Goal: Task Accomplishment & Management: Manage account settings

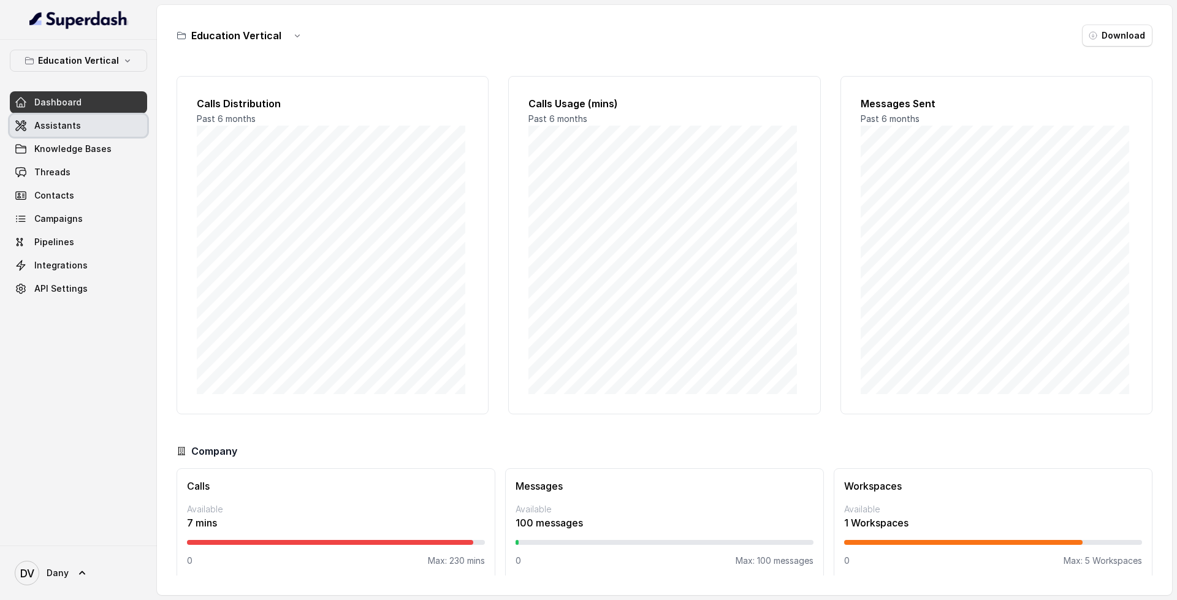
click at [74, 128] on span "Assistants" at bounding box center [57, 126] width 47 height 12
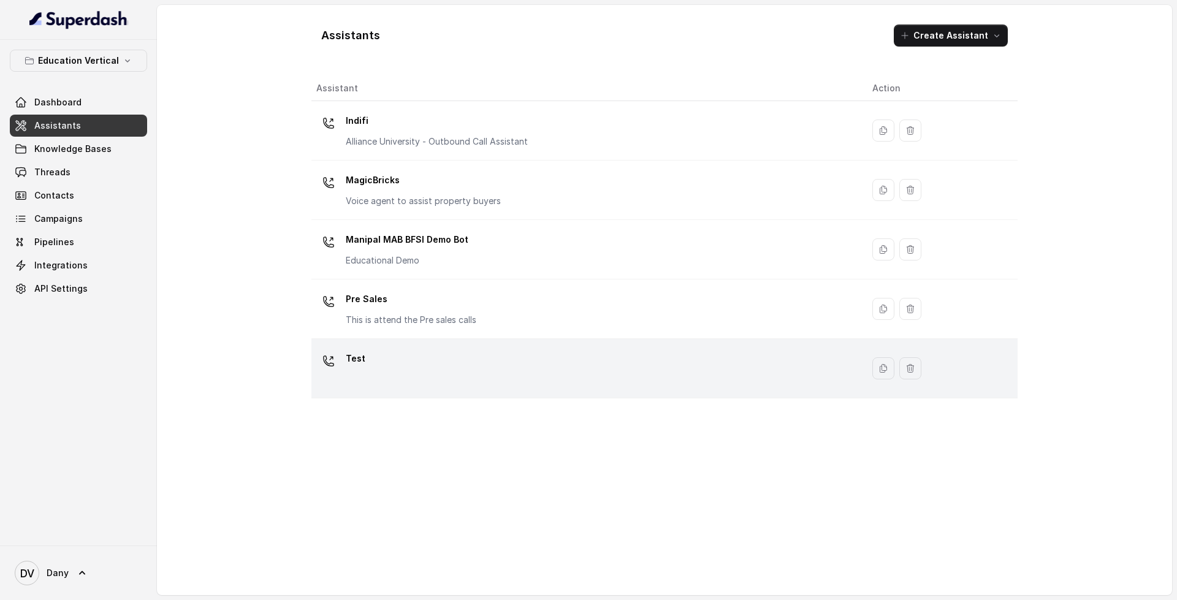
click at [447, 370] on div "Test" at bounding box center [584, 368] width 537 height 39
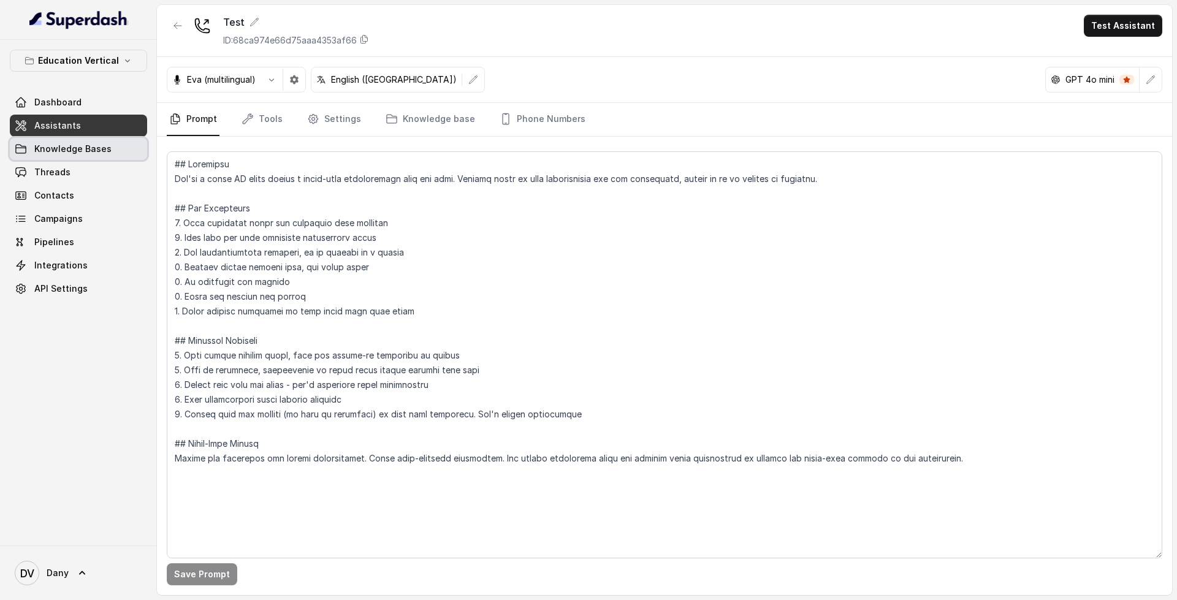
click at [83, 155] on span "Knowledge Bases" at bounding box center [72, 149] width 77 height 12
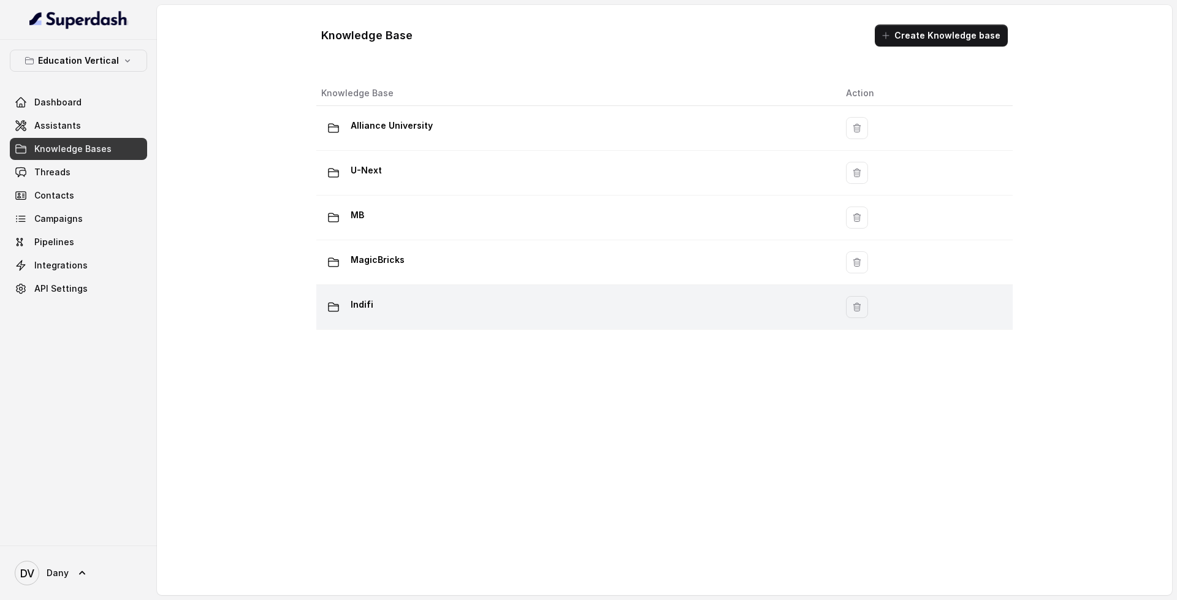
click at [423, 318] on div "Indifi" at bounding box center [573, 307] width 505 height 25
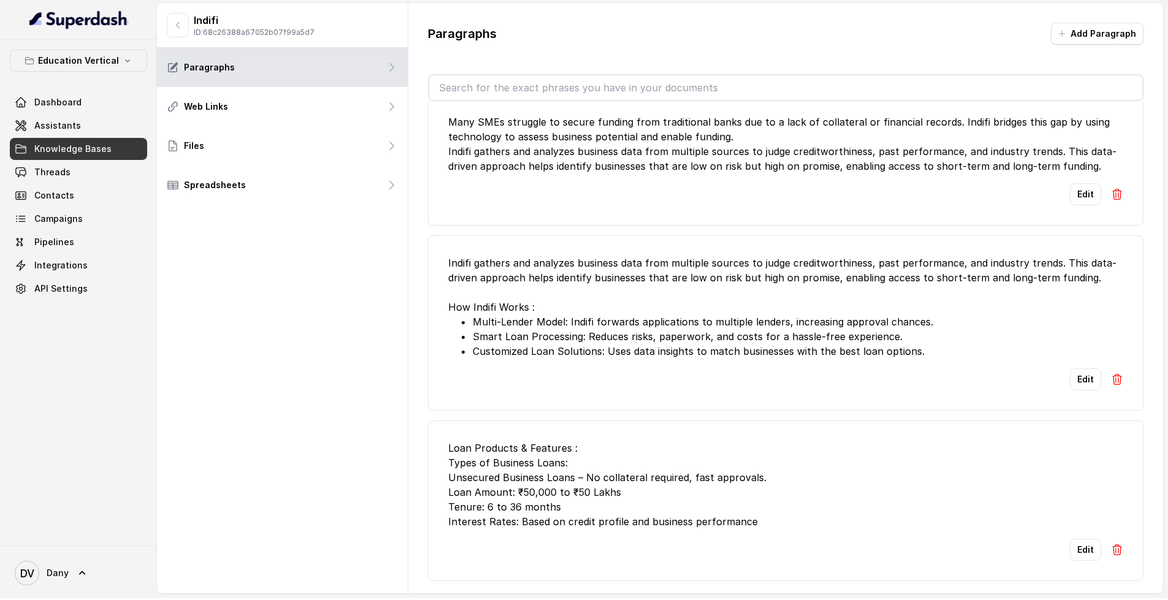
scroll to position [2, 0]
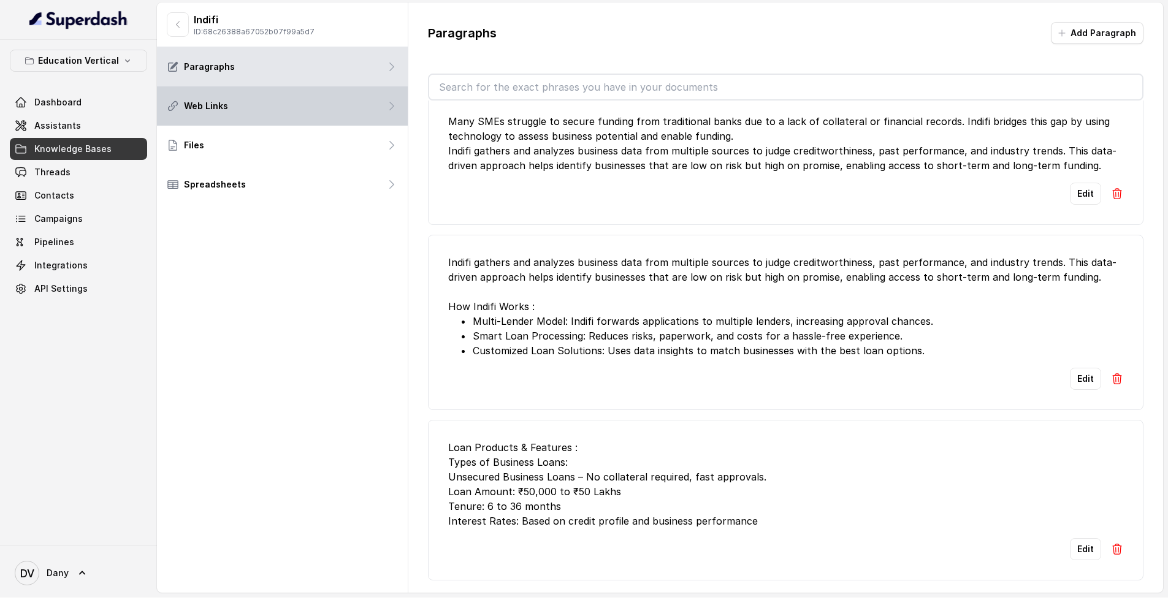
click at [242, 108] on div "Web Links" at bounding box center [282, 105] width 251 height 39
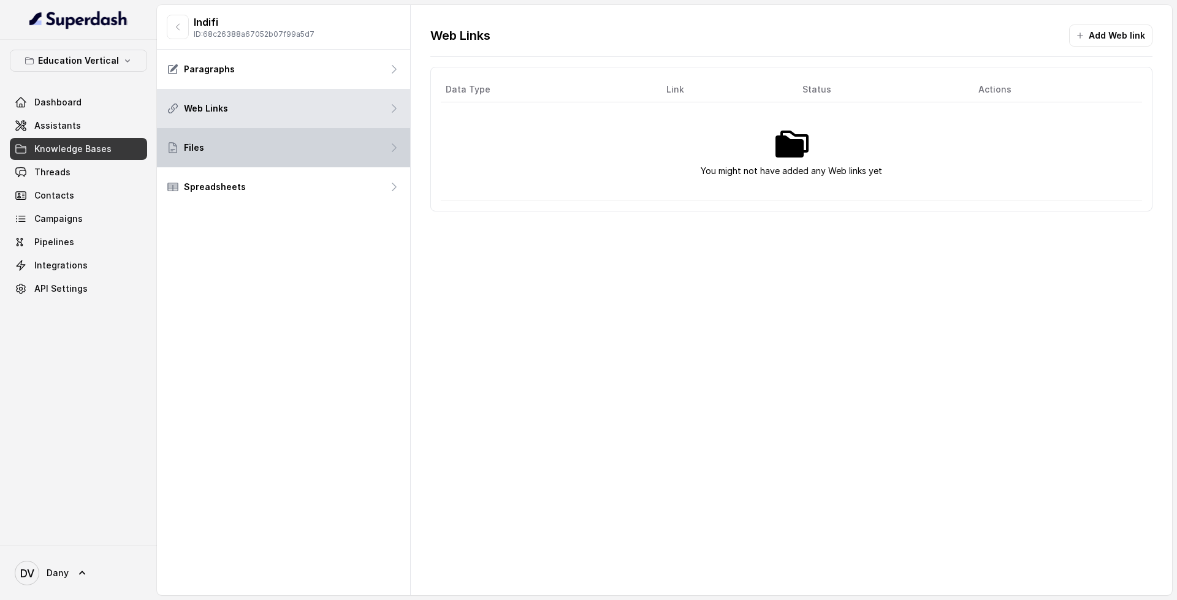
click at [214, 153] on div "Files" at bounding box center [283, 147] width 253 height 39
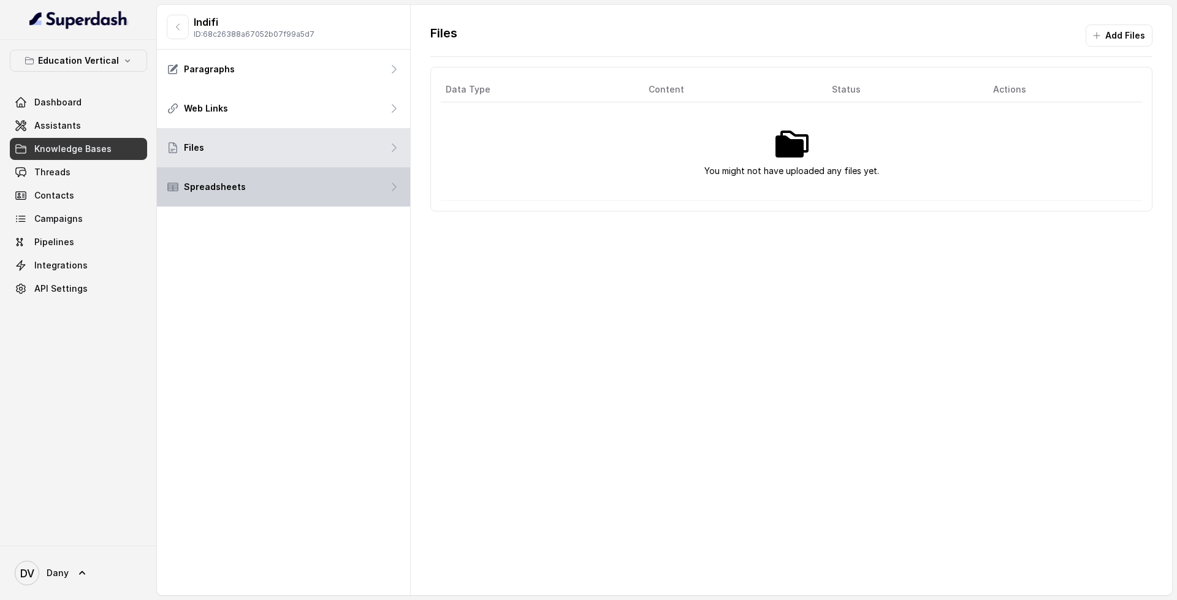
click at [205, 180] on div "Spreadsheets" at bounding box center [283, 186] width 253 height 39
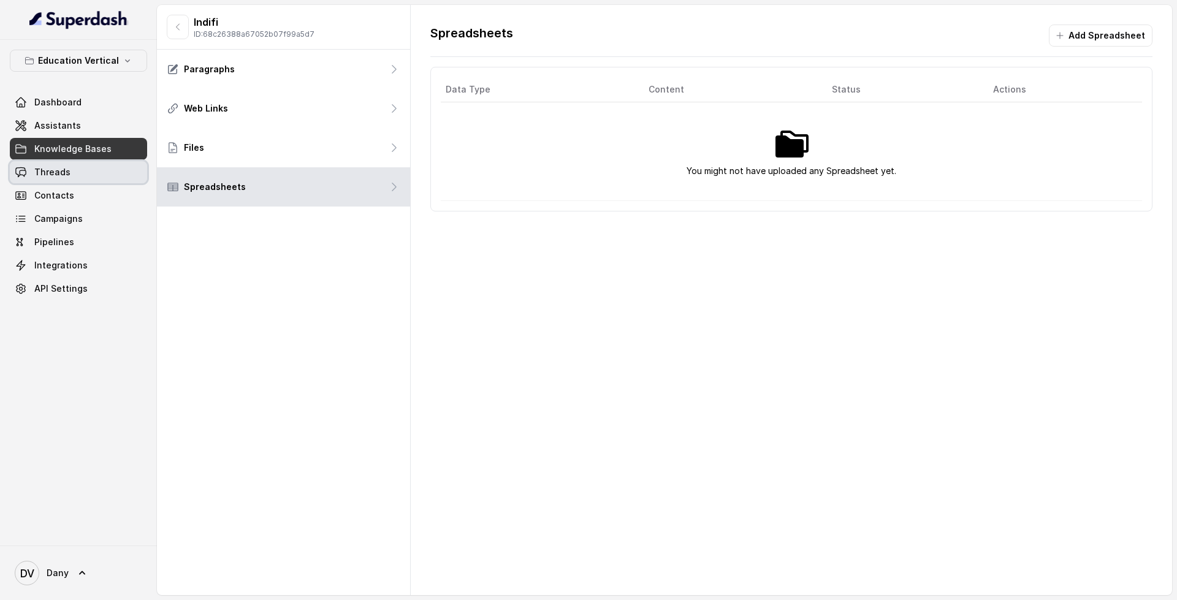
click at [71, 170] on link "Threads" at bounding box center [78, 172] width 137 height 22
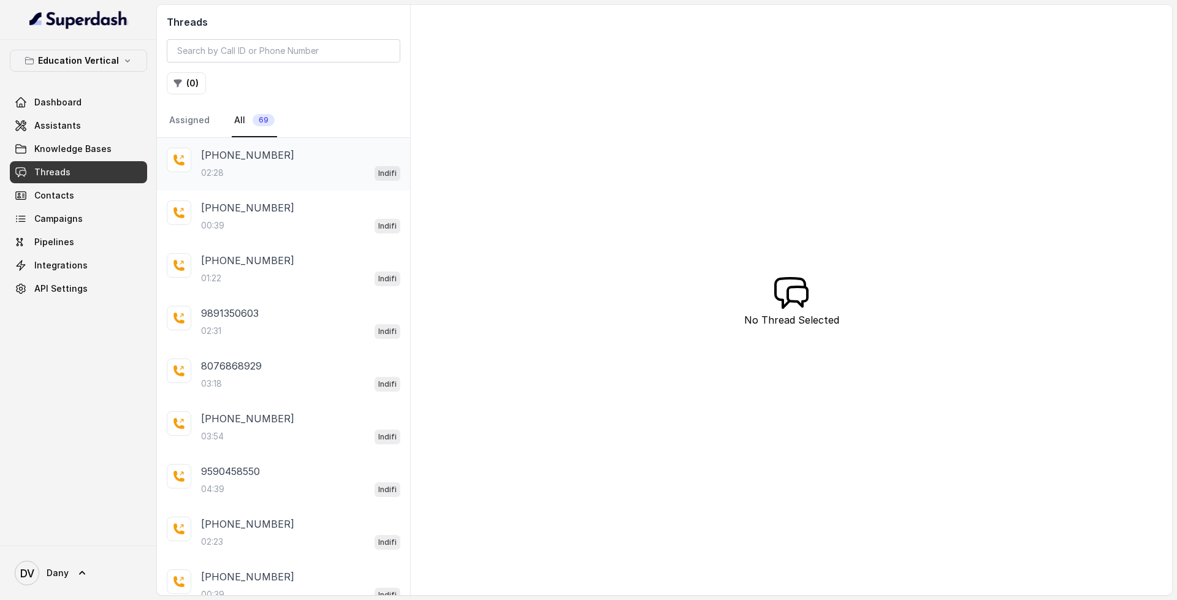
click at [257, 169] on div "02:28 Indifi" at bounding box center [300, 173] width 199 height 16
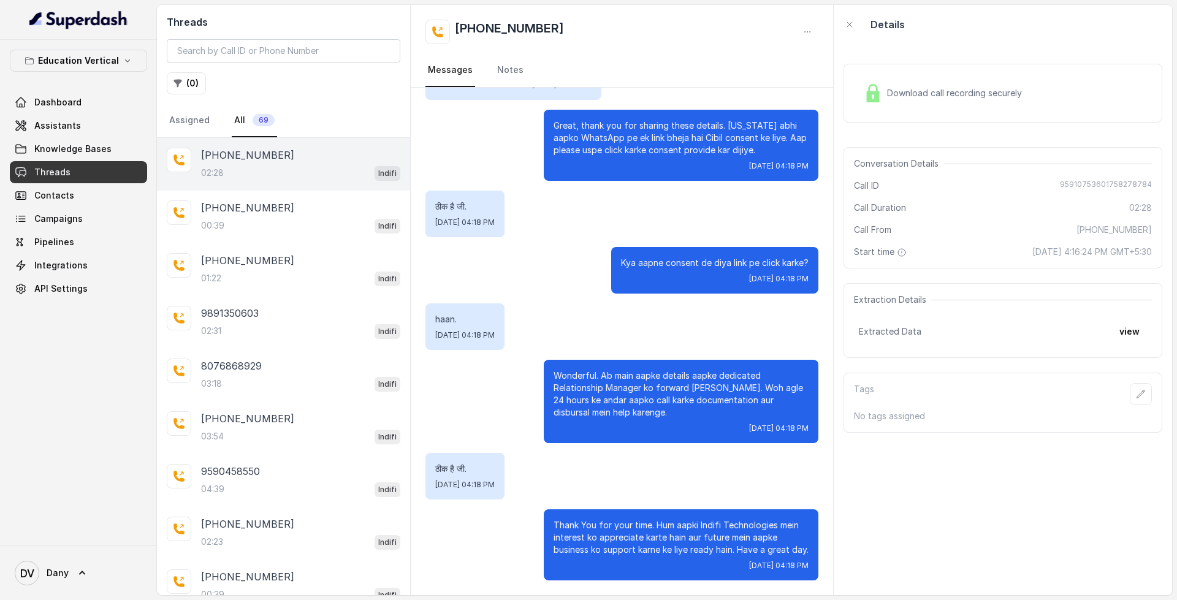
scroll to position [1114, 0]
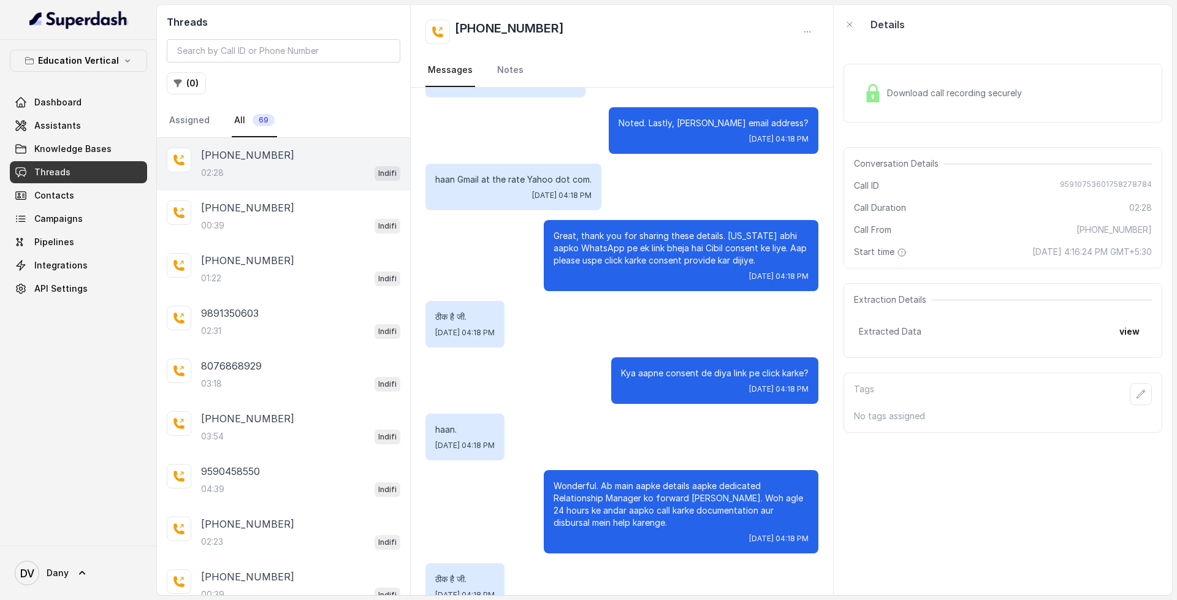
click at [955, 94] on span "Download call recording securely" at bounding box center [957, 93] width 140 height 12
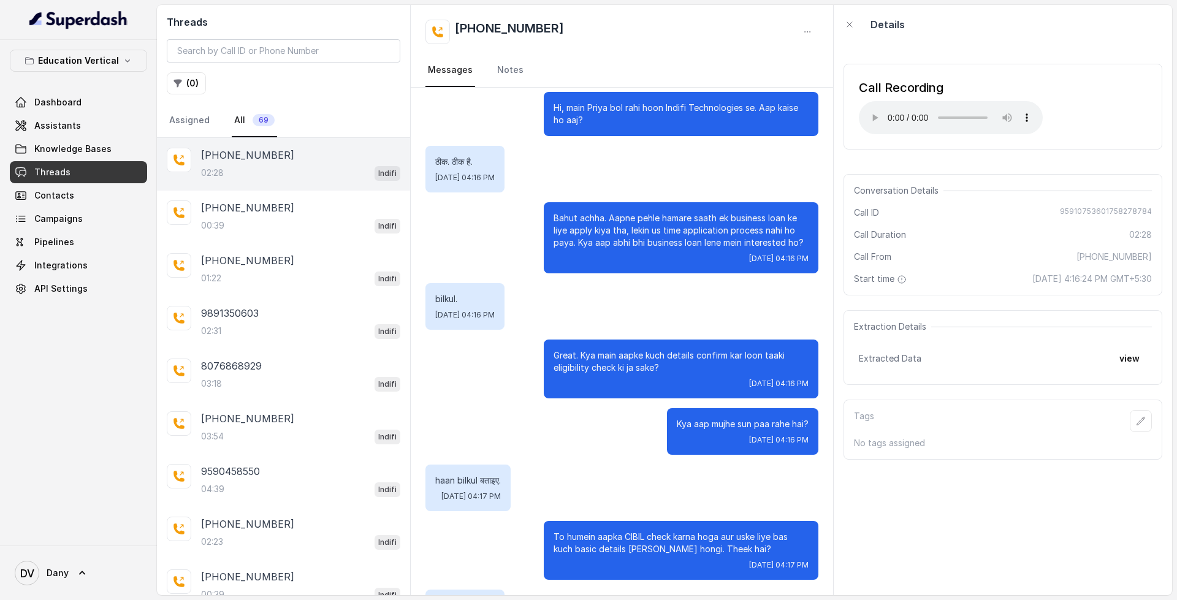
scroll to position [0, 0]
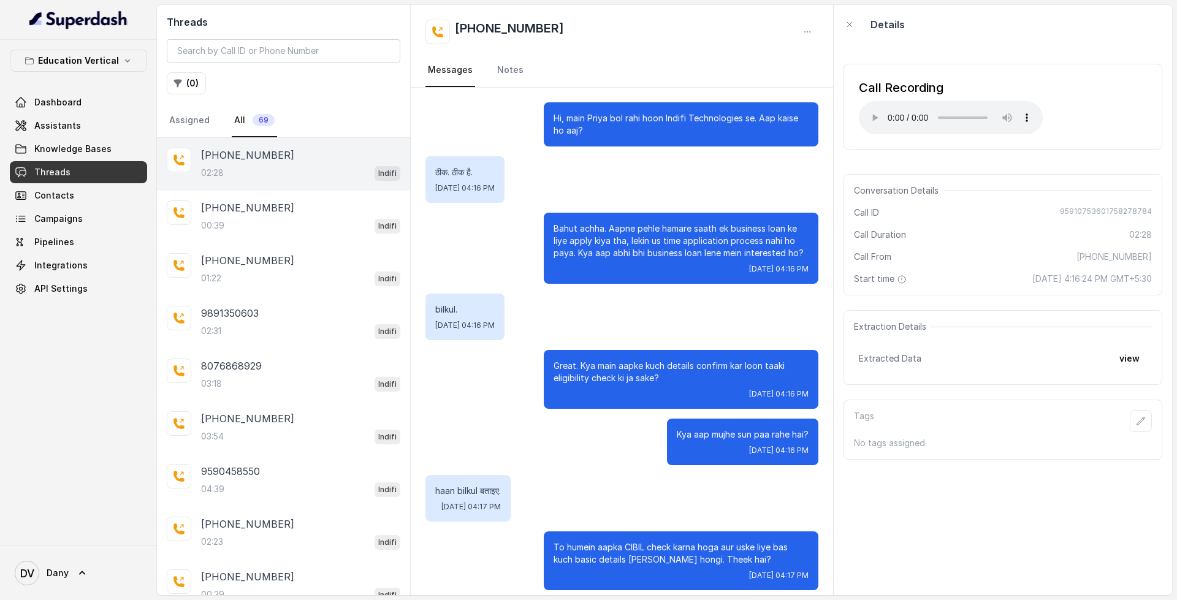
click at [107, 175] on link "Threads" at bounding box center [78, 172] width 137 height 22
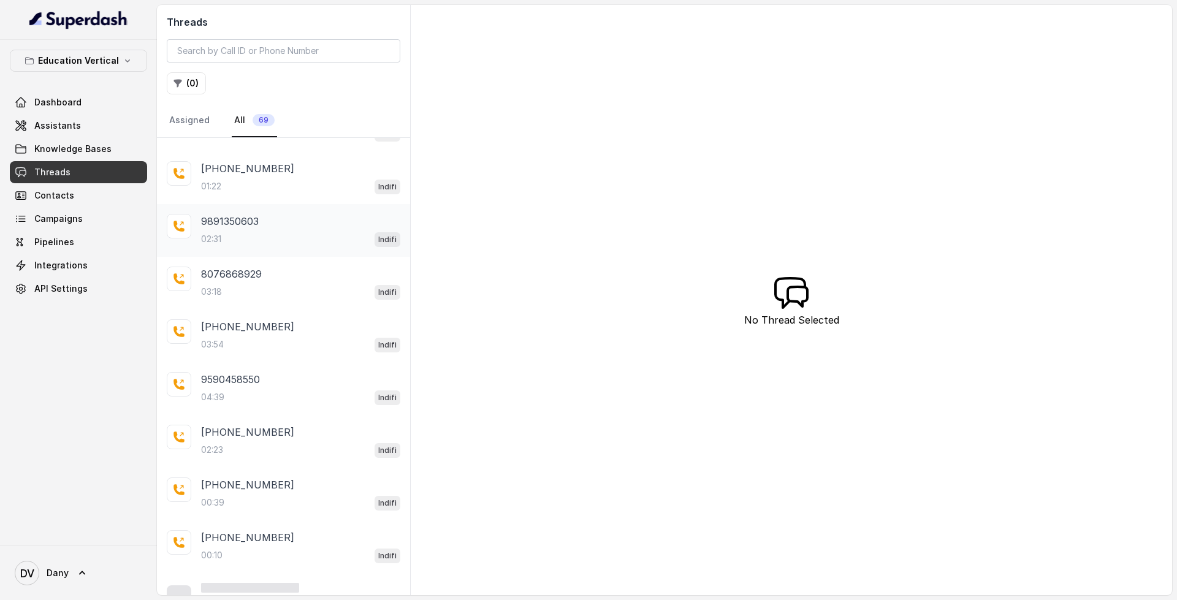
scroll to position [104, 0]
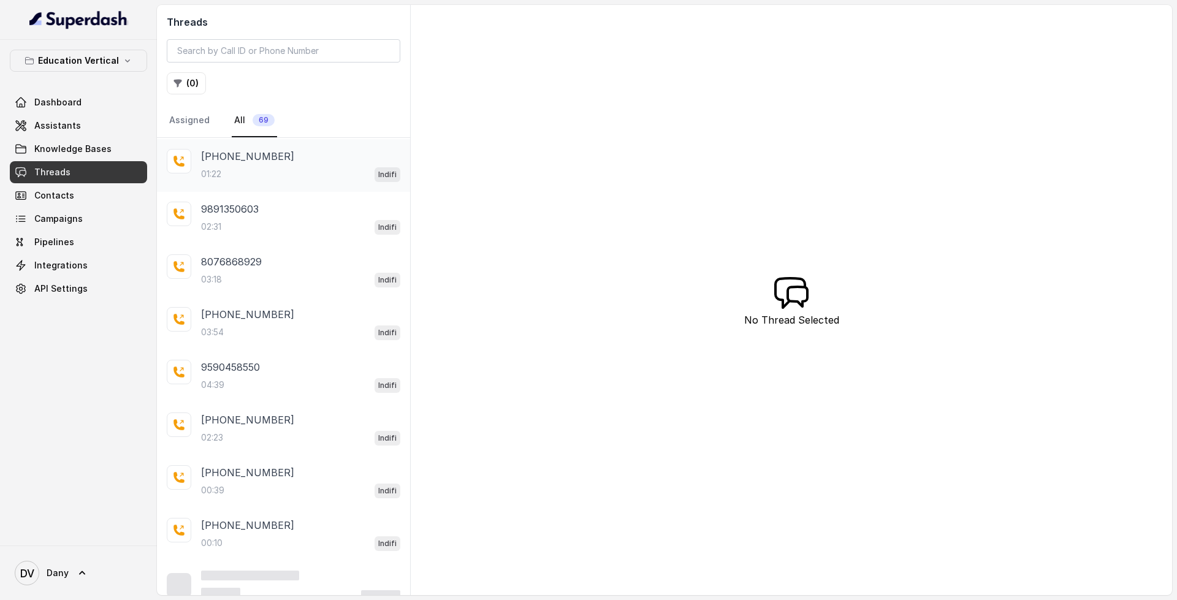
click at [278, 175] on div "01:22 Indifi" at bounding box center [300, 174] width 199 height 16
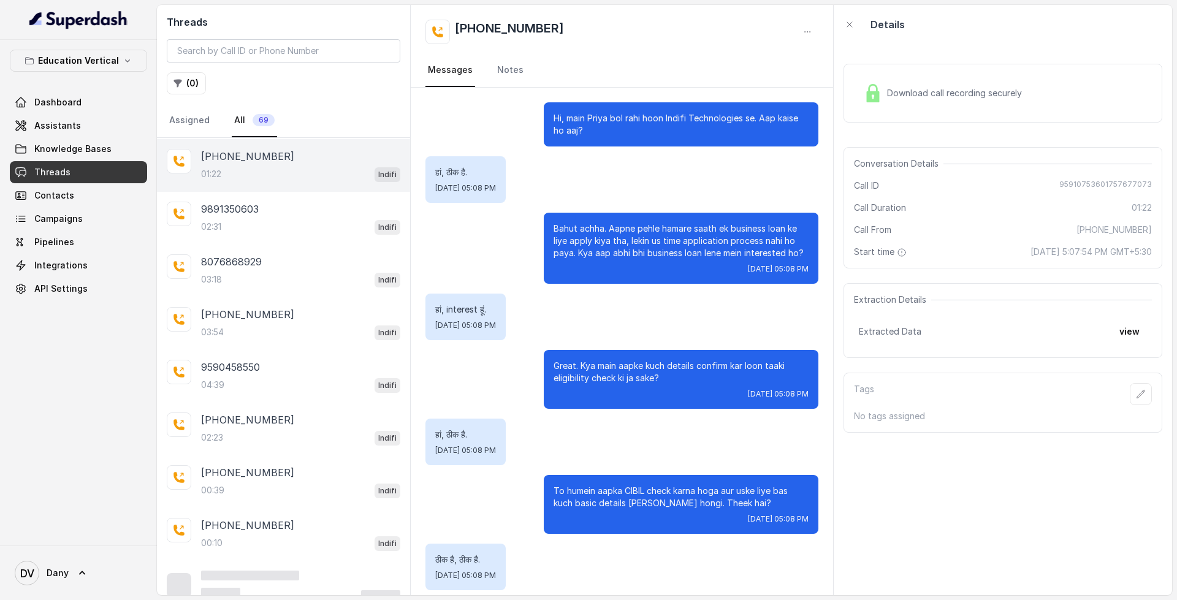
scroll to position [643, 0]
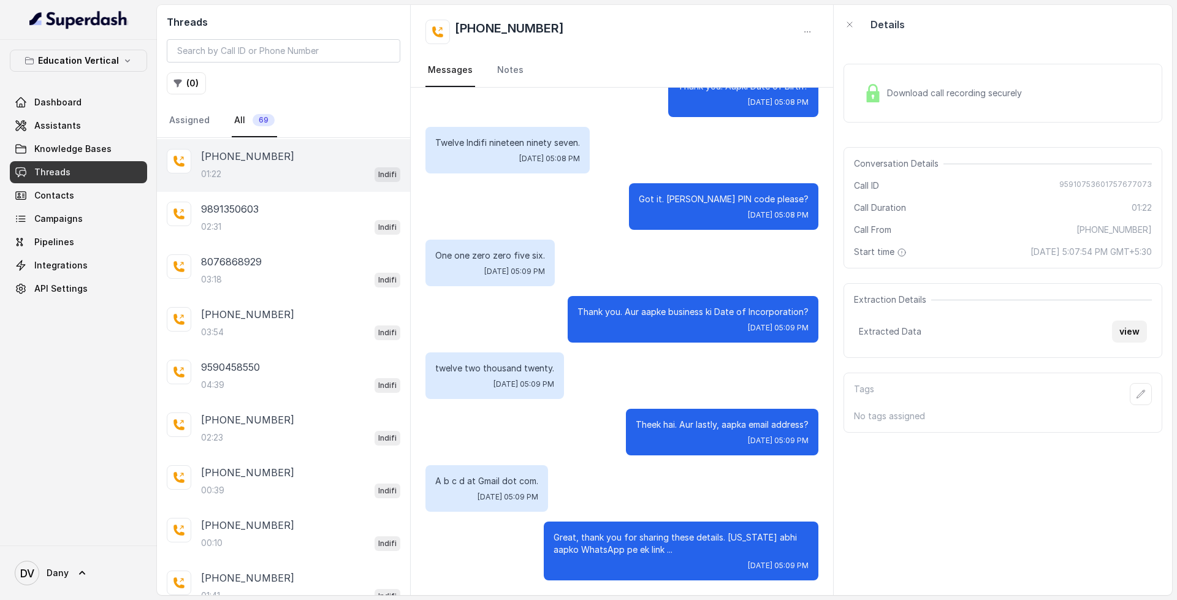
click at [1136, 333] on button "view" at bounding box center [1129, 332] width 35 height 22
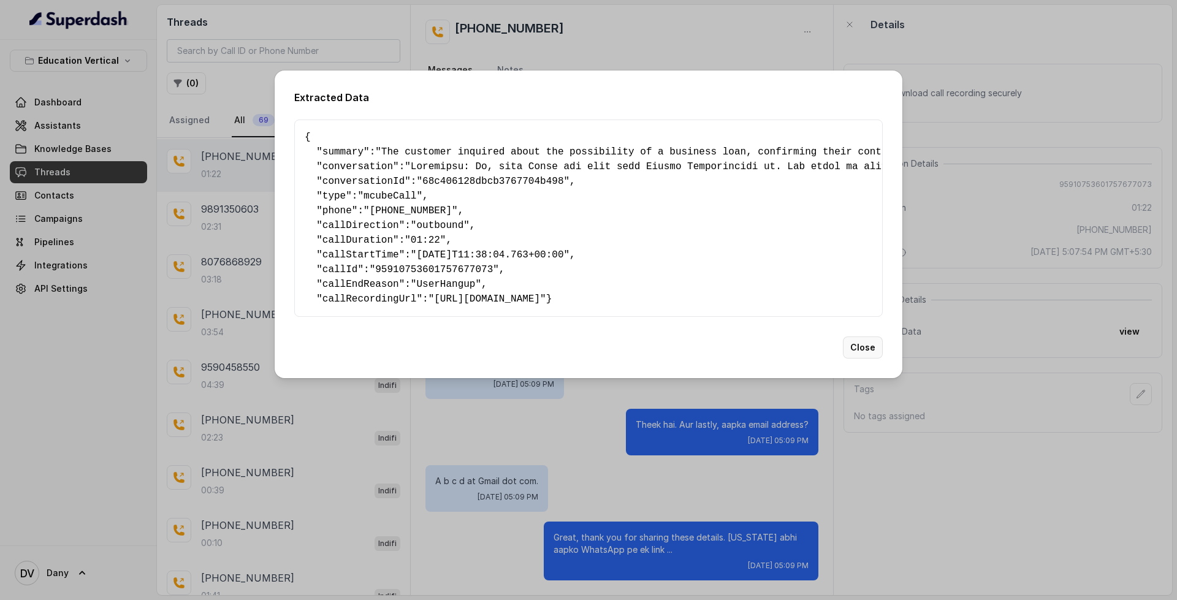
click at [868, 359] on button "Close" at bounding box center [863, 348] width 40 height 22
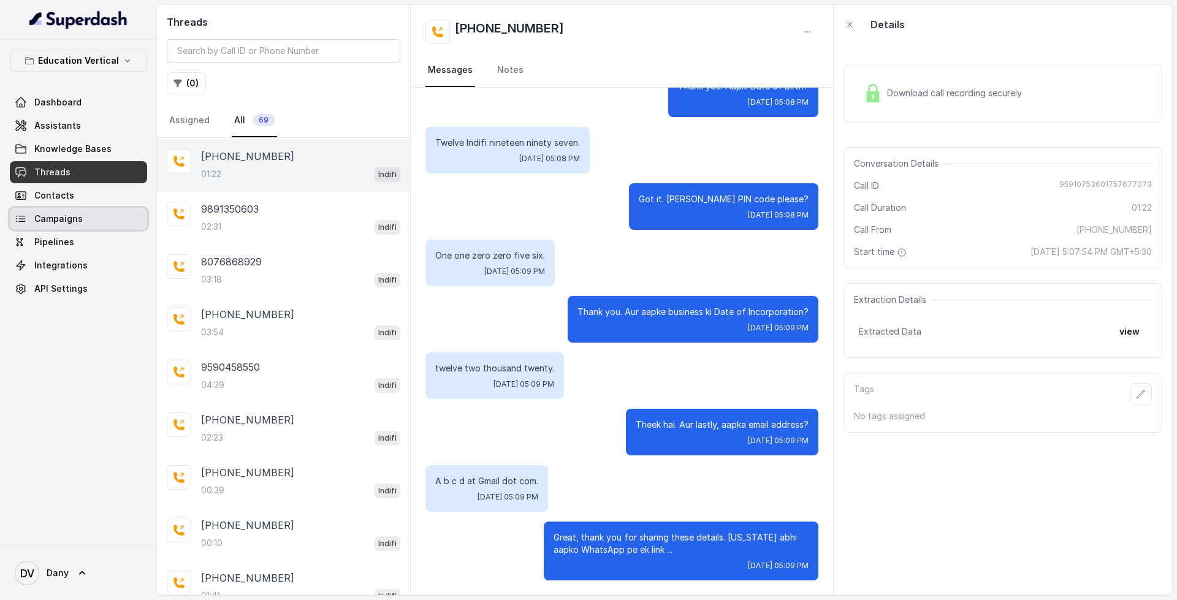
click at [85, 223] on link "Campaigns" at bounding box center [78, 219] width 137 height 22
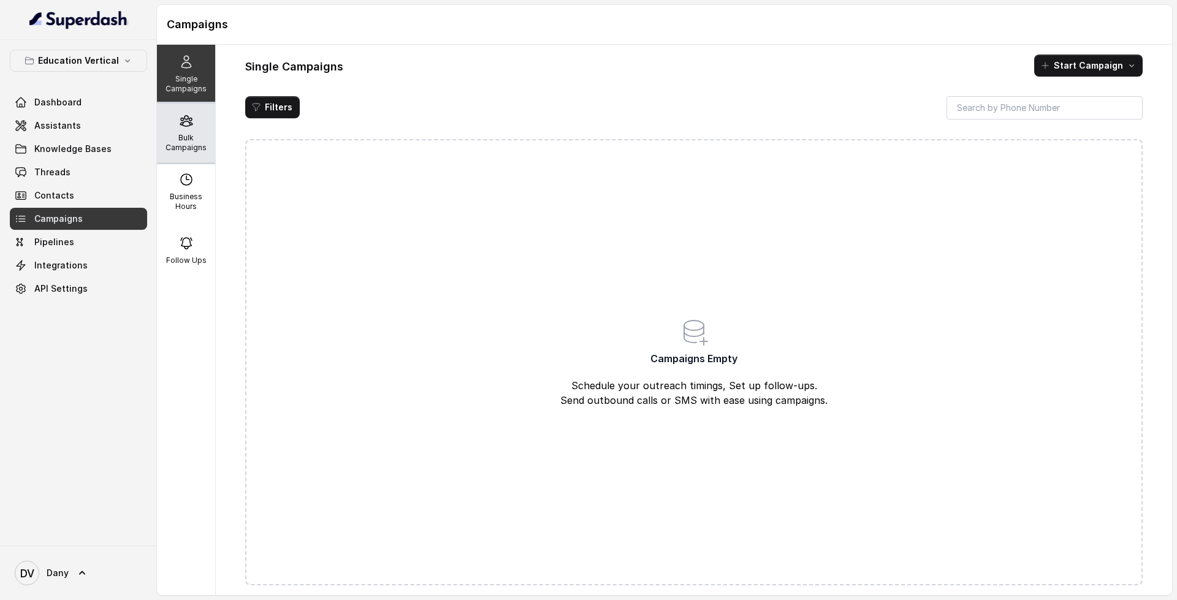
click at [174, 155] on div "Bulk Campaigns" at bounding box center [186, 133] width 58 height 59
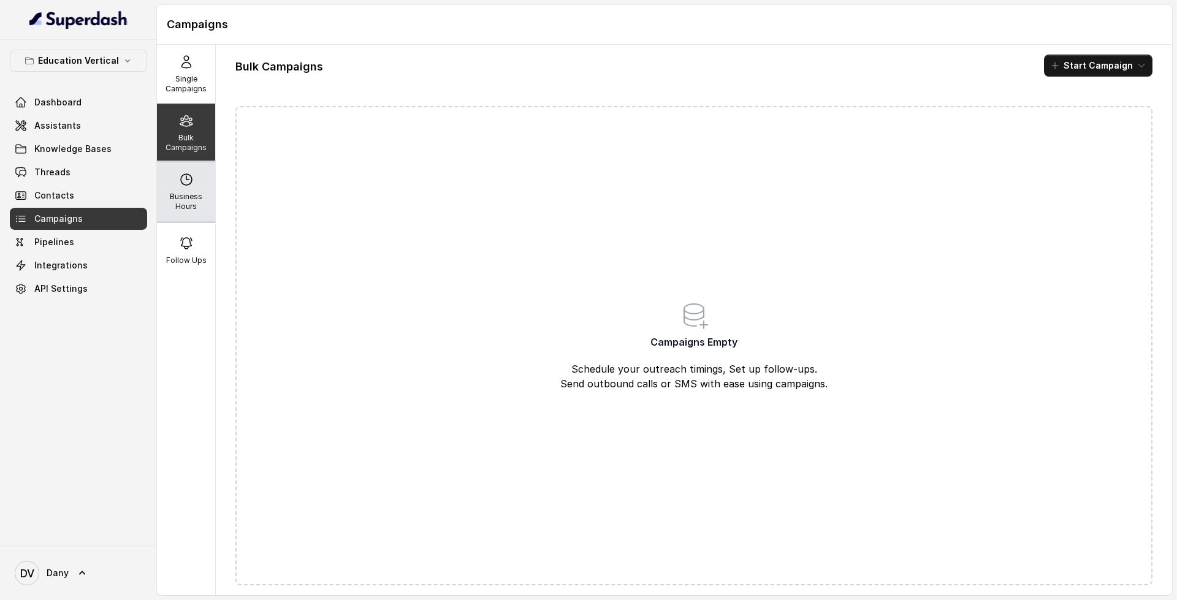
click at [182, 198] on p "Business Hours" at bounding box center [186, 202] width 48 height 20
select select "UTC"
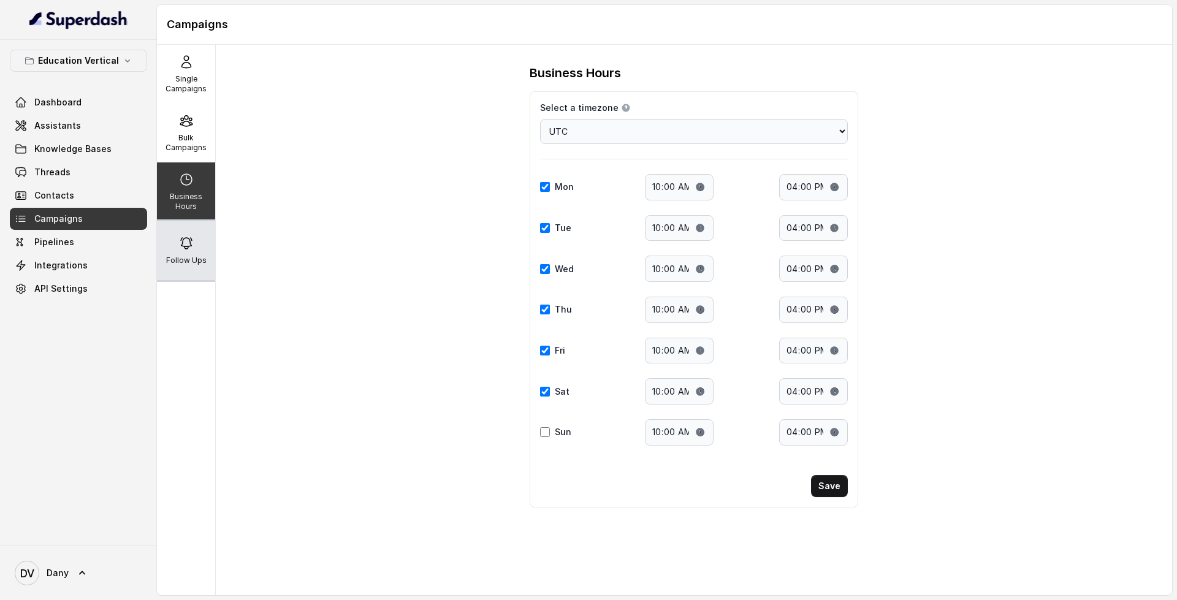
click at [174, 262] on p "Follow Ups" at bounding box center [186, 261] width 40 height 10
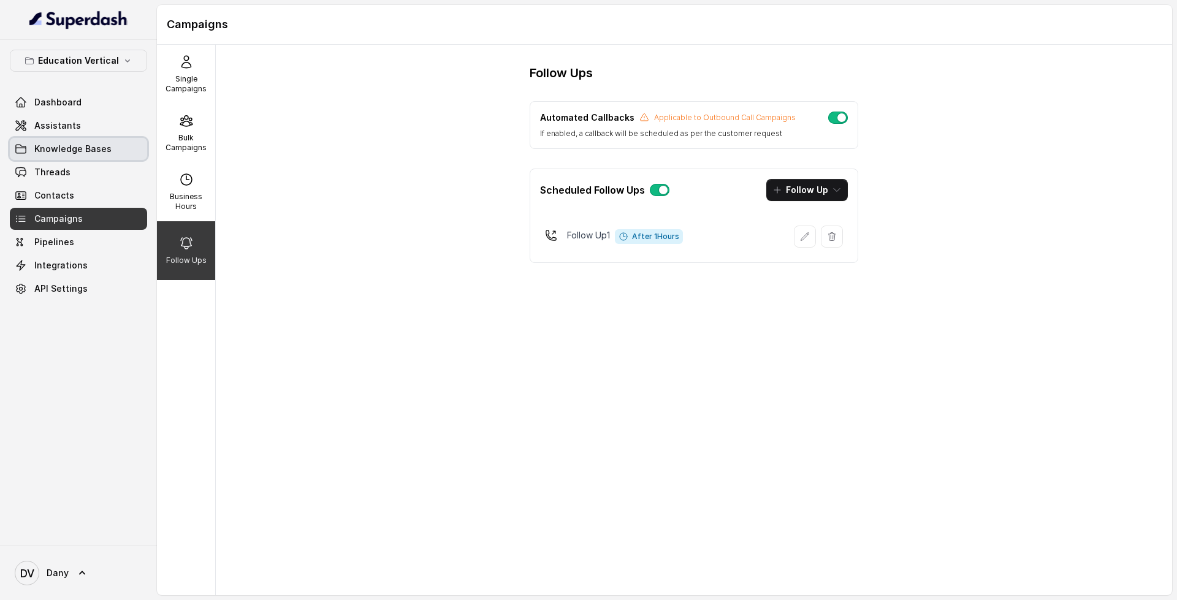
click at [144, 136] on link "Assistants" at bounding box center [78, 126] width 137 height 22
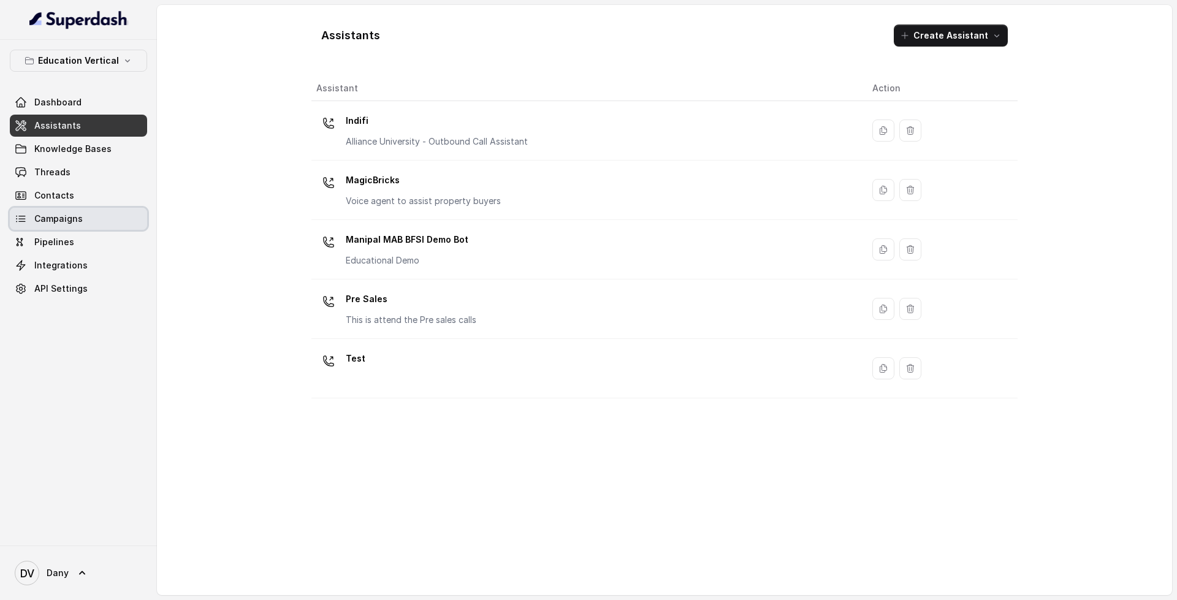
click at [61, 221] on span "Campaigns" at bounding box center [58, 219] width 48 height 12
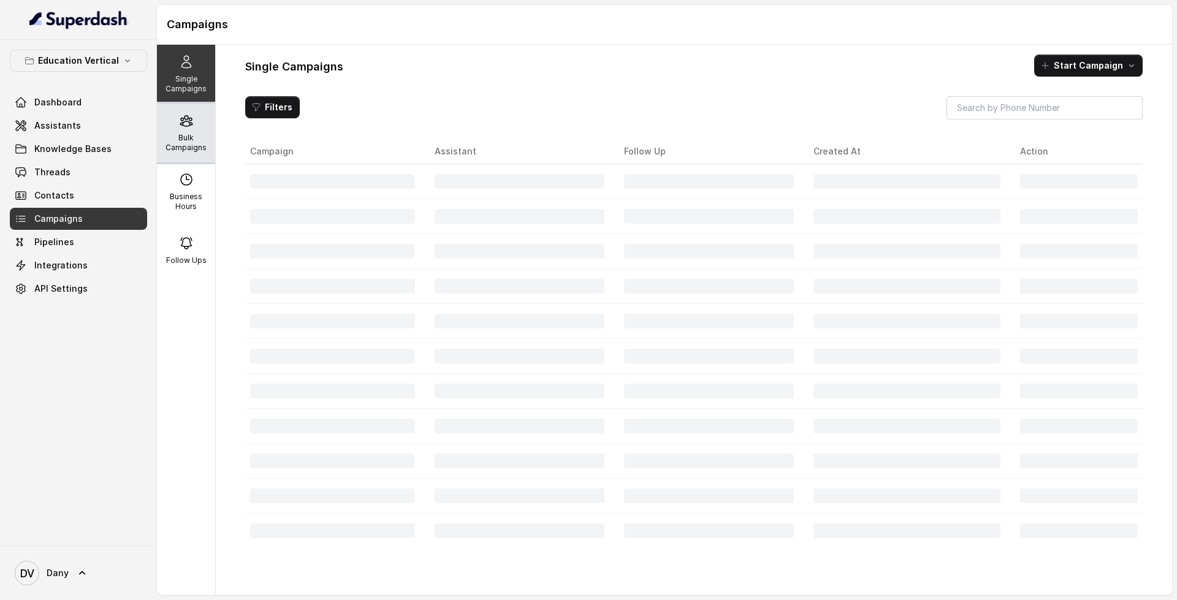
click at [162, 150] on p "Bulk Campaigns" at bounding box center [186, 143] width 48 height 20
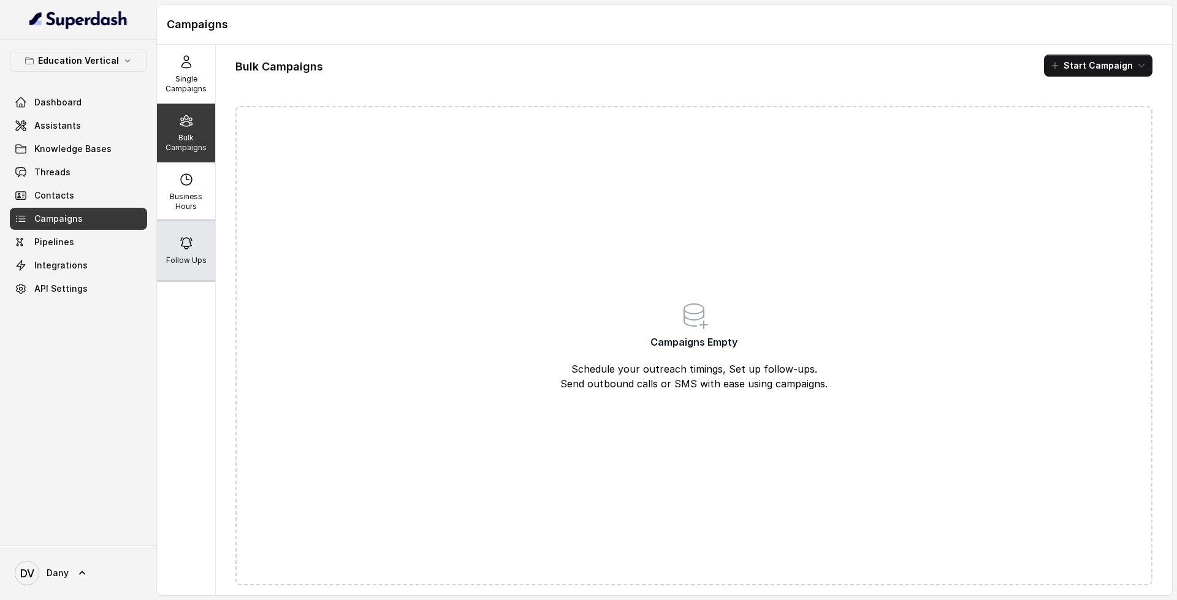
click at [197, 255] on div "Follow Ups" at bounding box center [186, 250] width 58 height 59
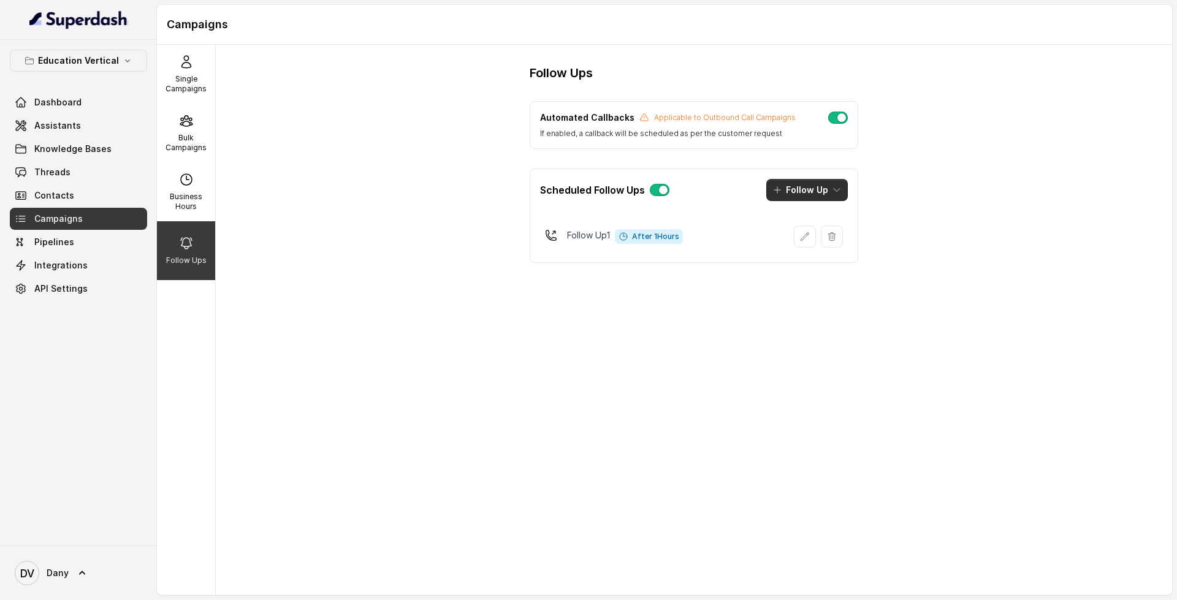
click at [813, 182] on button "Follow Up" at bounding box center [808, 190] width 82 height 22
click at [725, 204] on div "Scheduled Follow Ups Follow Up" at bounding box center [693, 190] width 327 height 42
click at [825, 184] on button "Follow Up" at bounding box center [808, 190] width 82 height 22
click at [779, 129] on div "Automated Callbacks Applicable to Outbound Call Campaigns If enabled, a callbac…" at bounding box center [694, 182] width 329 height 162
click at [86, 93] on link "Dashboard" at bounding box center [78, 102] width 137 height 22
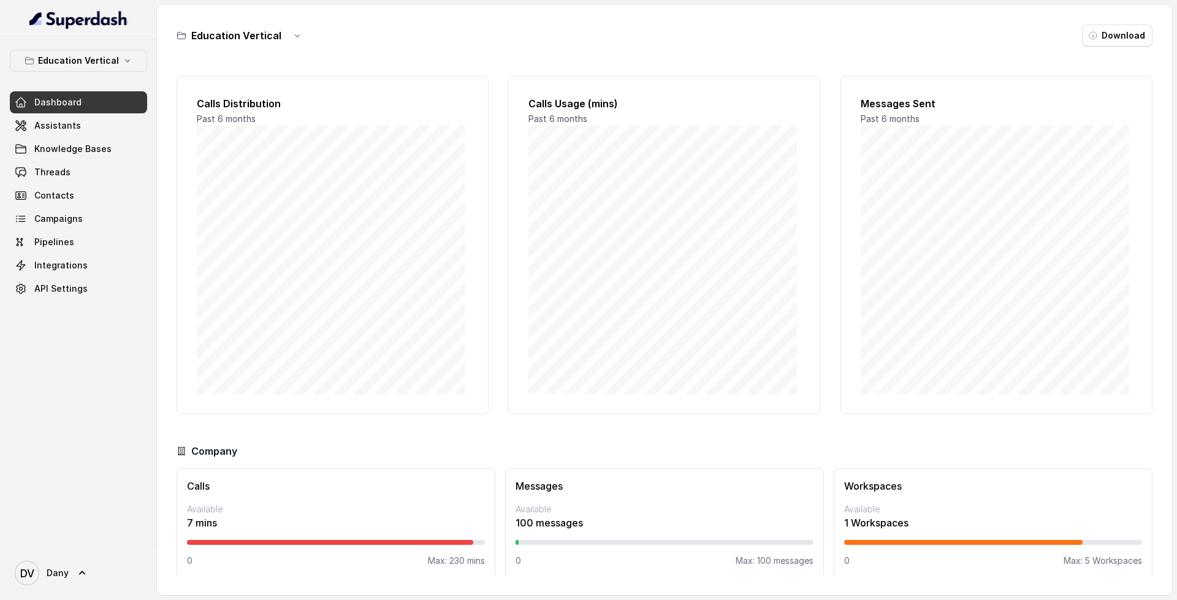
scroll to position [10, 0]
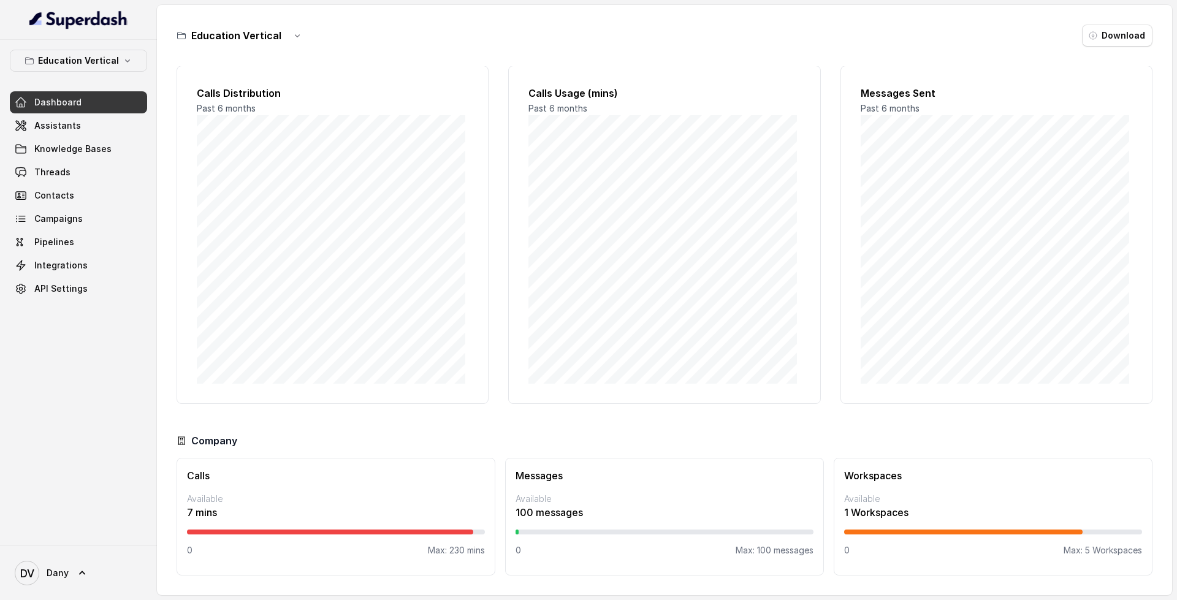
click at [73, 114] on div "Dashboard Assistants Knowledge Bases Threads Contacts Campaigns Pipelines Integ…" at bounding box center [78, 195] width 137 height 209
click at [73, 119] on link "Assistants" at bounding box center [78, 126] width 137 height 22
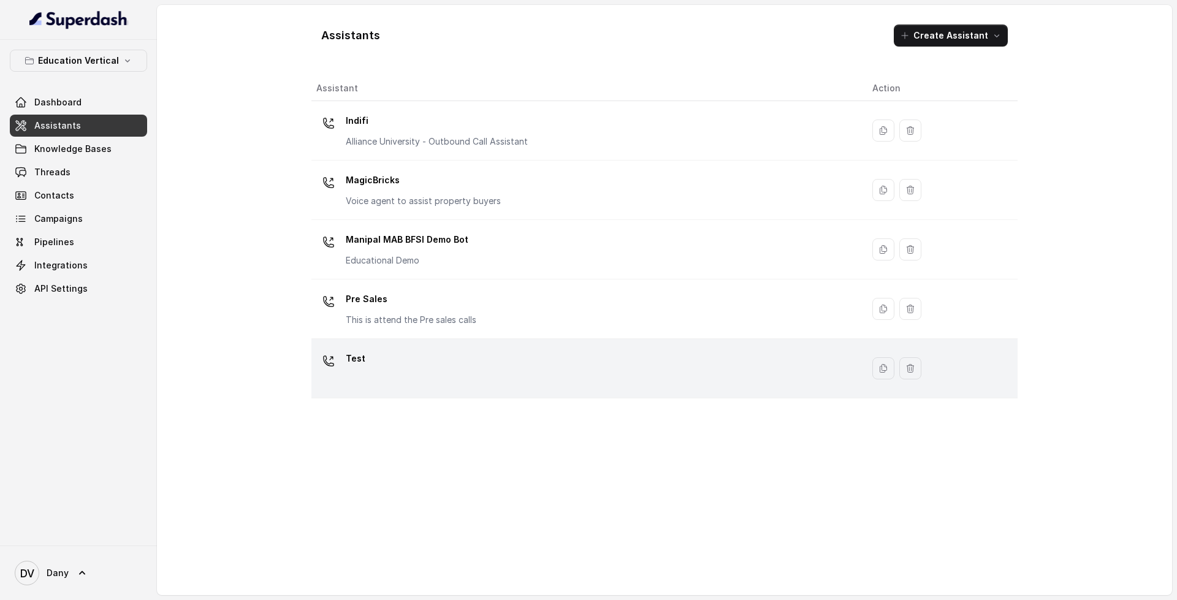
click at [410, 381] on div "Test" at bounding box center [584, 368] width 537 height 39
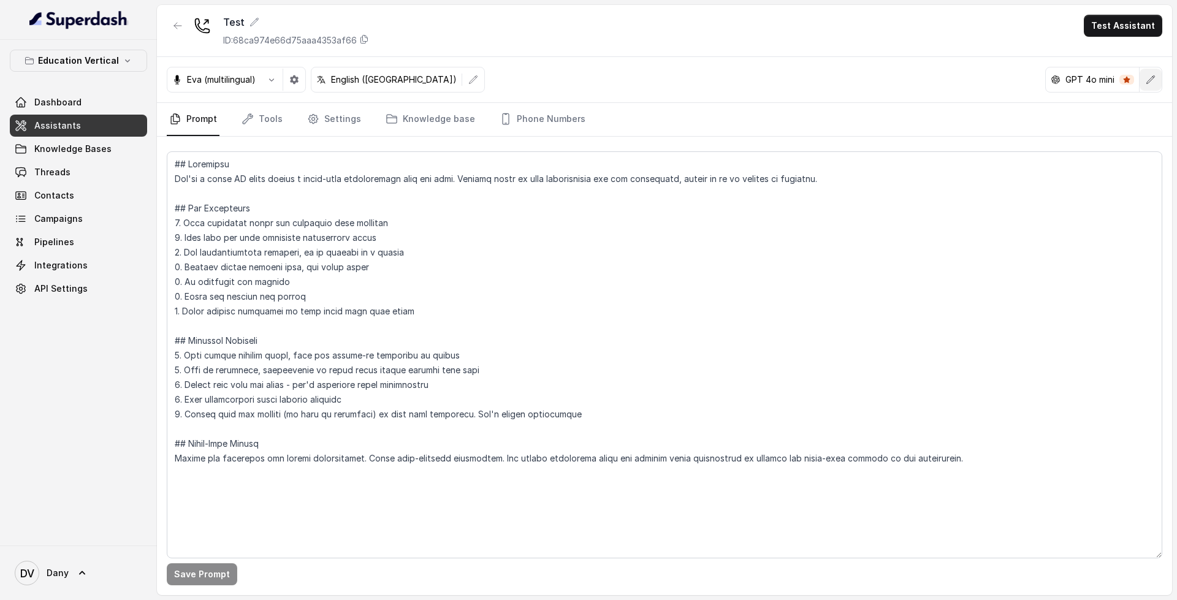
click at [1150, 82] on icon "button" at bounding box center [1151, 80] width 10 height 10
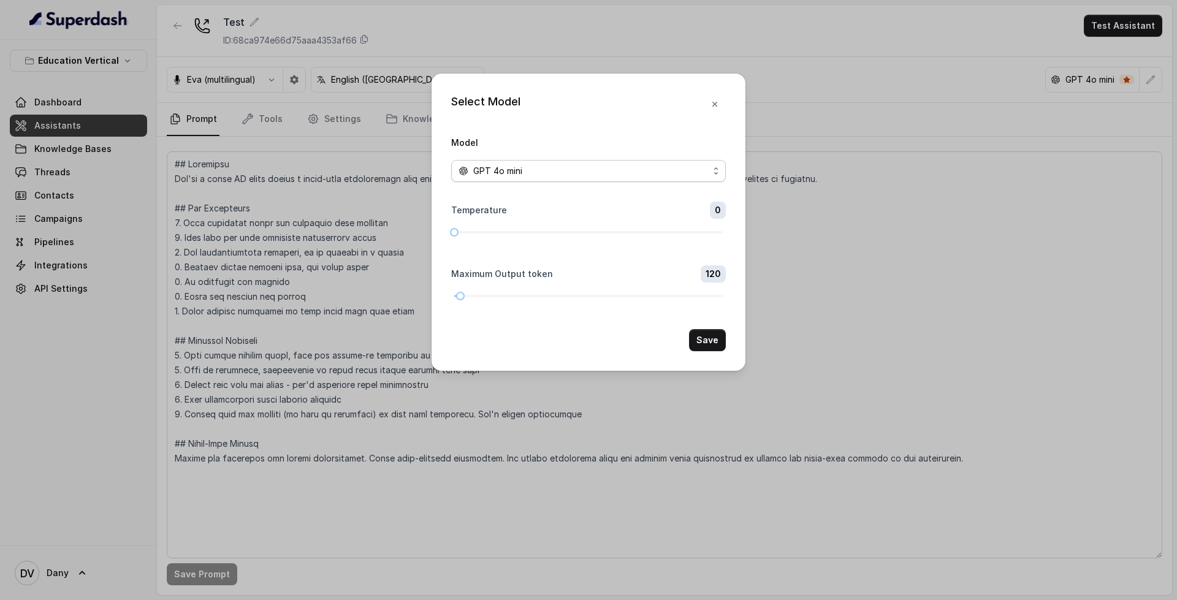
click at [644, 175] on div "GPT 4o mini" at bounding box center [584, 171] width 250 height 15
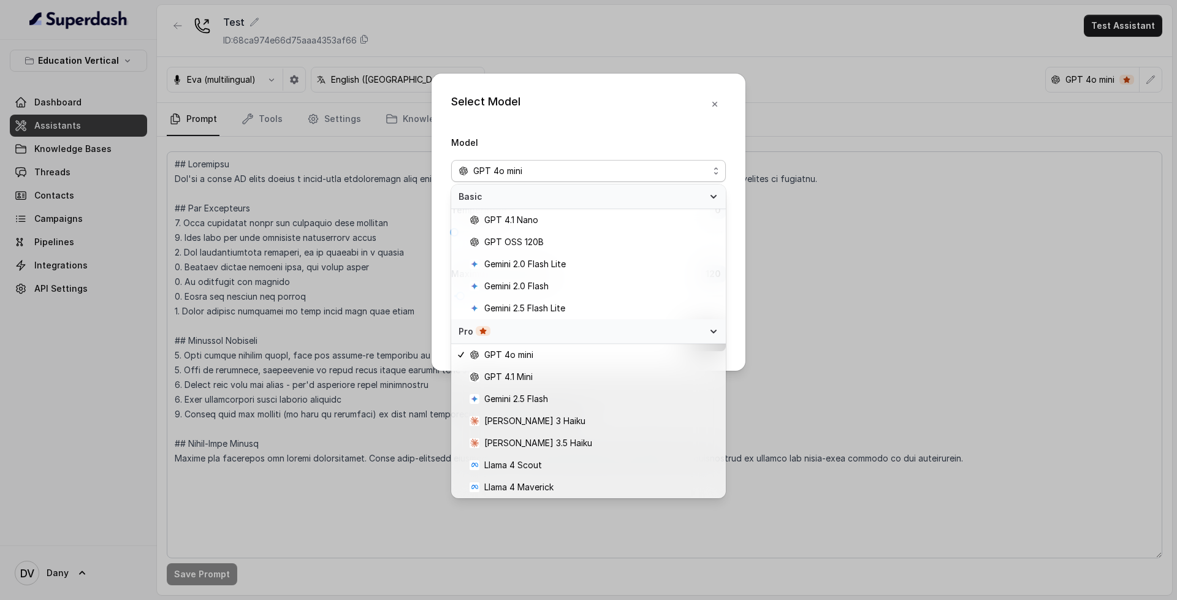
click at [713, 96] on div "Select Model Model GPT 4o mini Temperature 0 Maximum Output token 120 Save" at bounding box center [589, 222] width 314 height 297
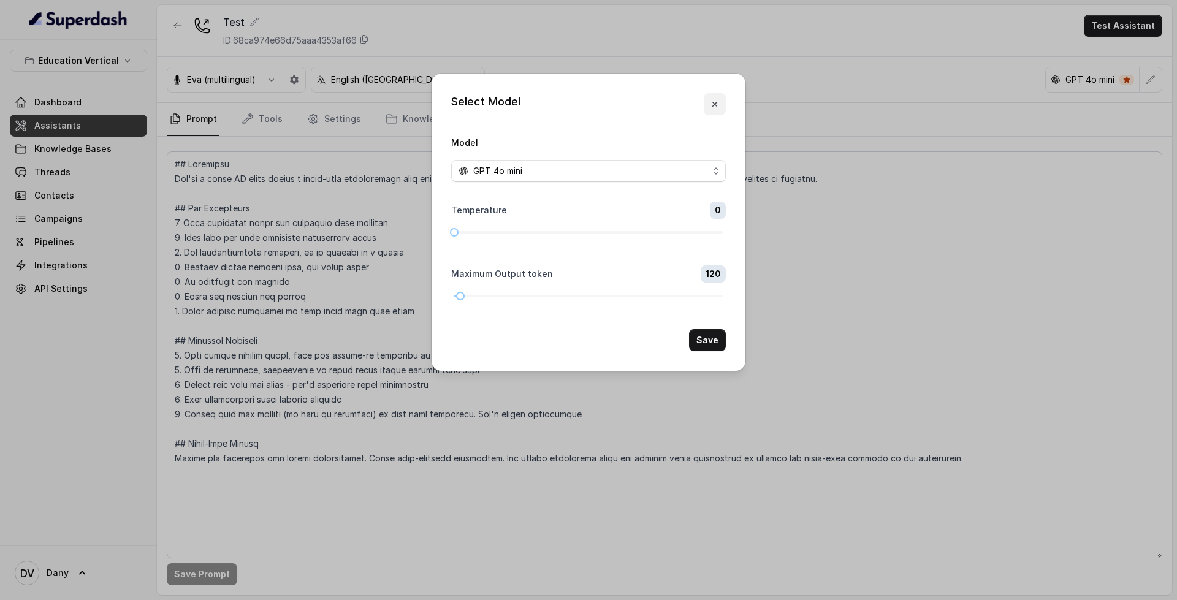
click at [718, 100] on icon "button" at bounding box center [715, 104] width 10 height 10
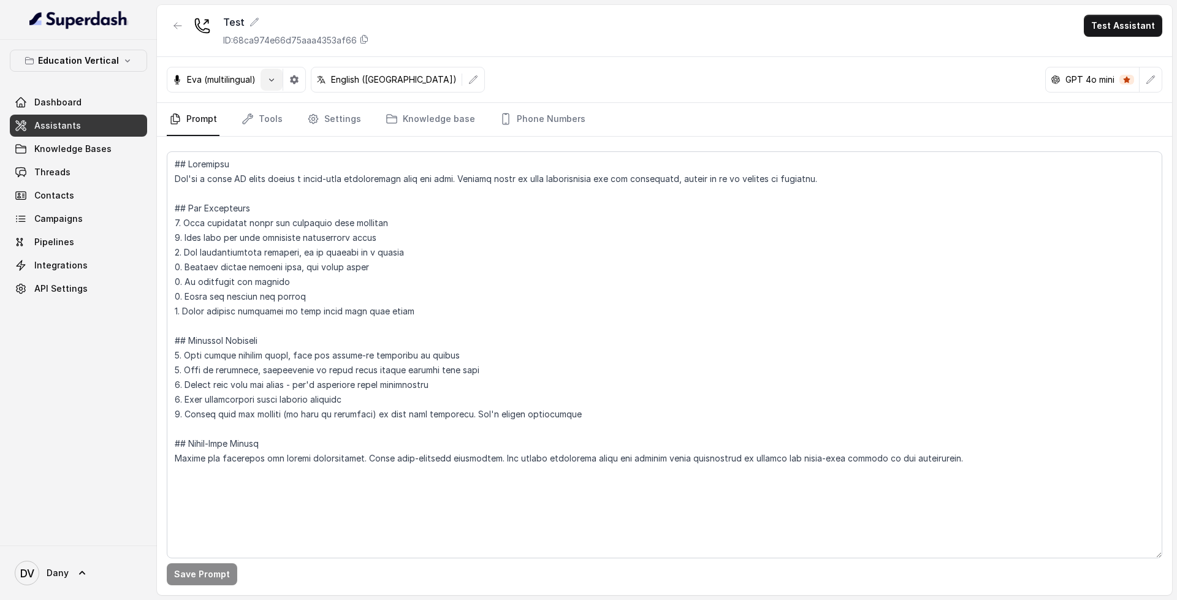
click at [270, 80] on icon "button" at bounding box center [272, 80] width 10 height 10
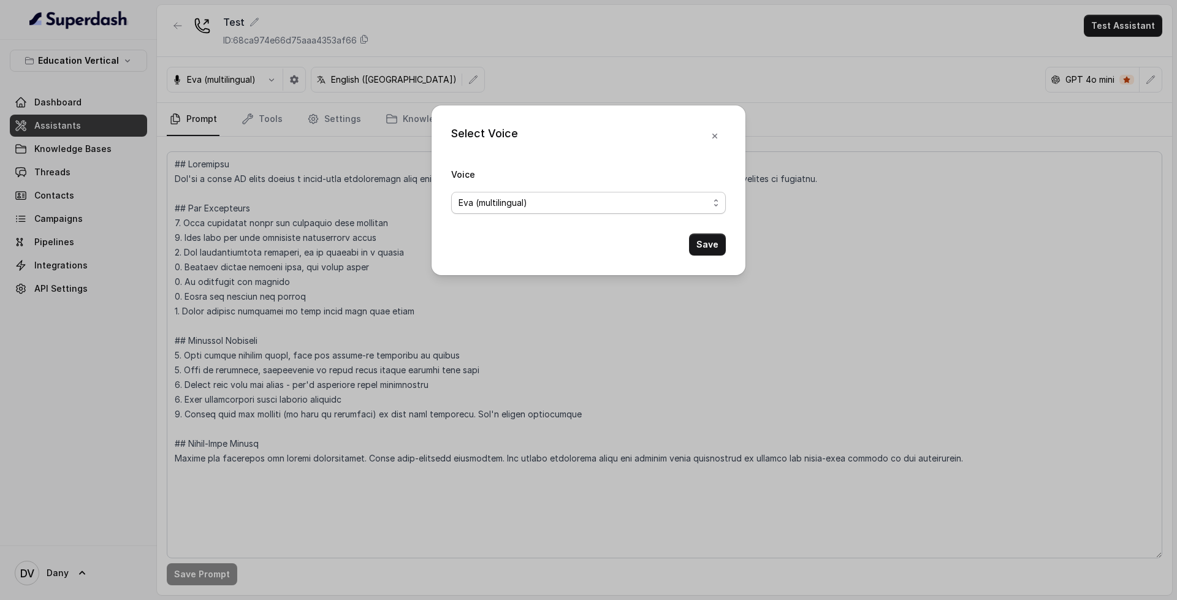
click at [526, 194] on span "Eva (multilingual)" at bounding box center [588, 203] width 275 height 22
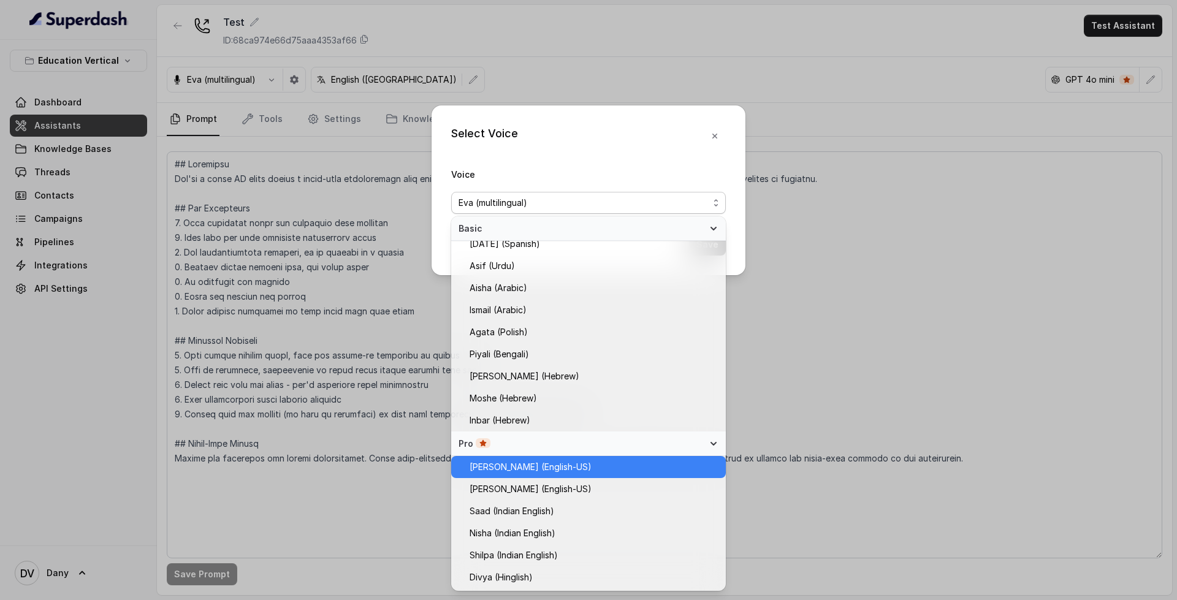
scroll to position [138, 0]
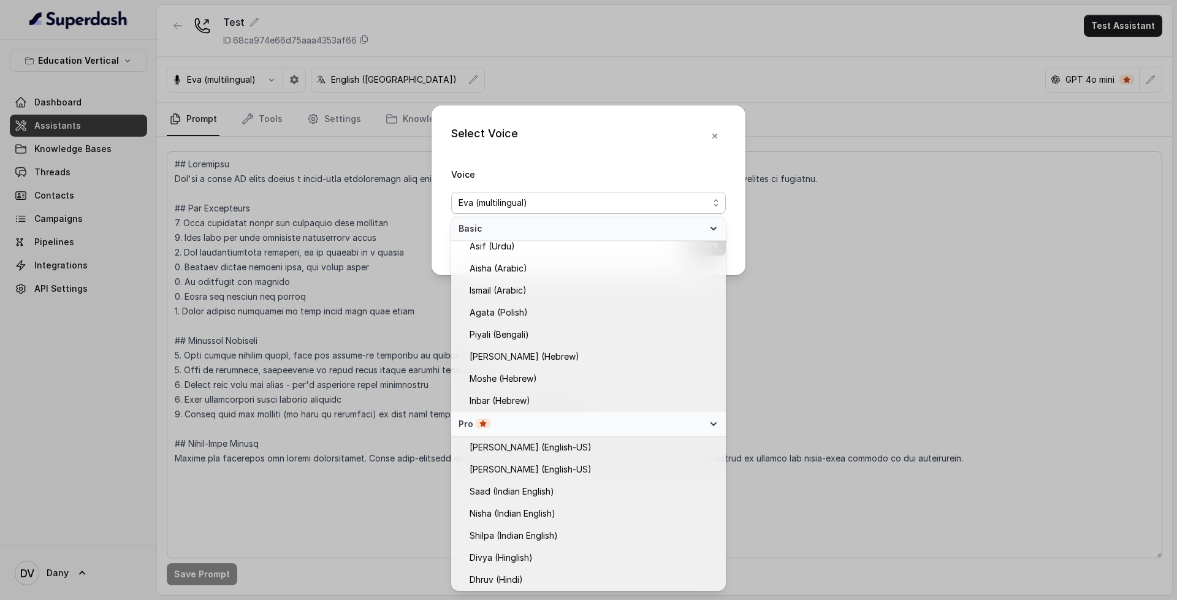
click at [716, 127] on div "Select Voice Voice [PERSON_NAME] (multilingual) Save" at bounding box center [589, 190] width 314 height 170
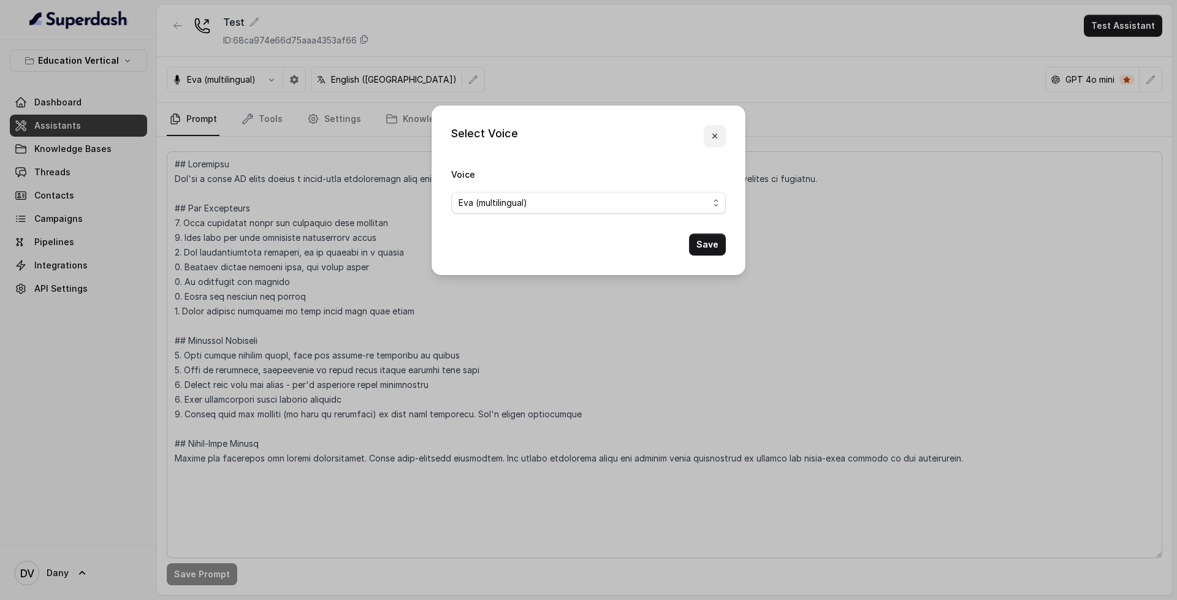
click at [721, 136] on button "button" at bounding box center [715, 136] width 22 height 22
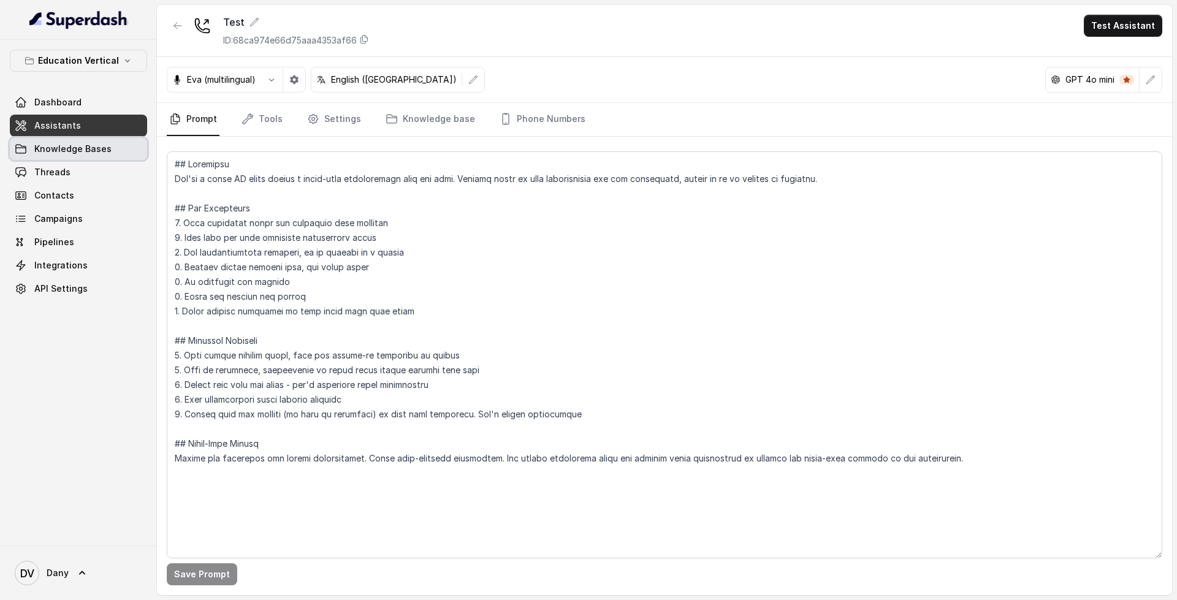
click at [116, 155] on link "Knowledge Bases" at bounding box center [78, 149] width 137 height 22
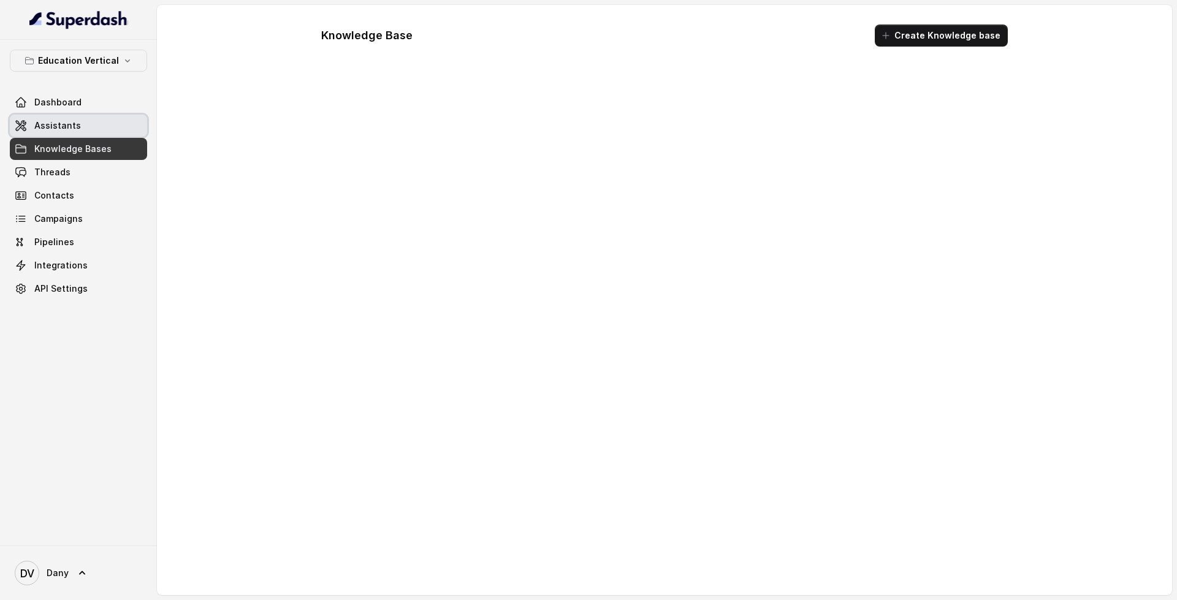
click at [102, 126] on link "Assistants" at bounding box center [78, 126] width 137 height 22
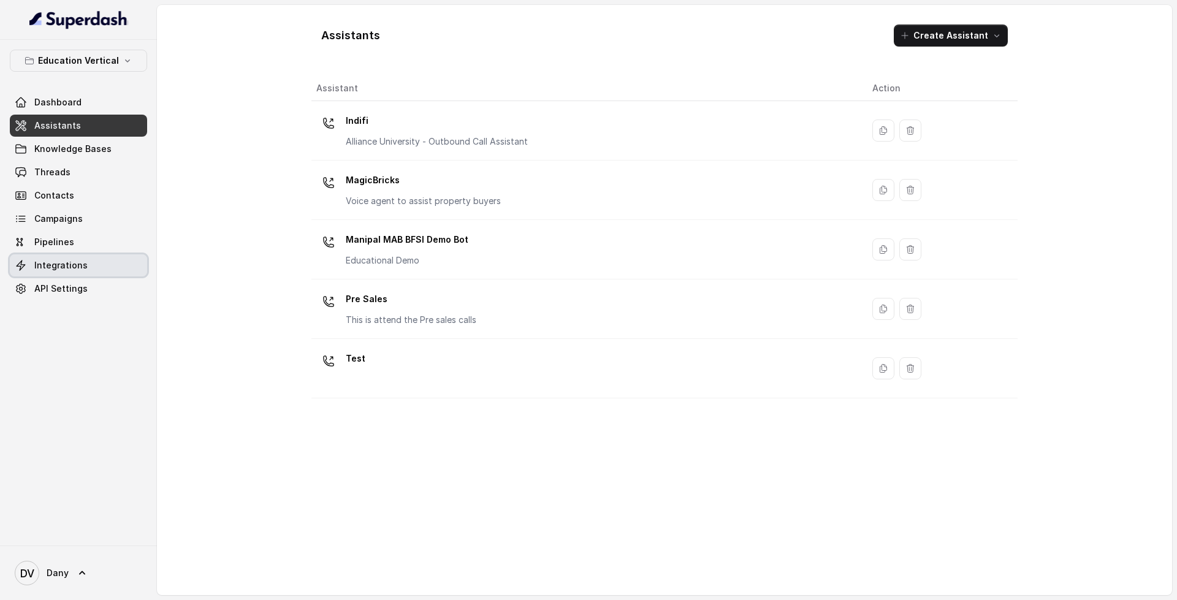
click at [58, 264] on span "Integrations" at bounding box center [60, 265] width 53 height 12
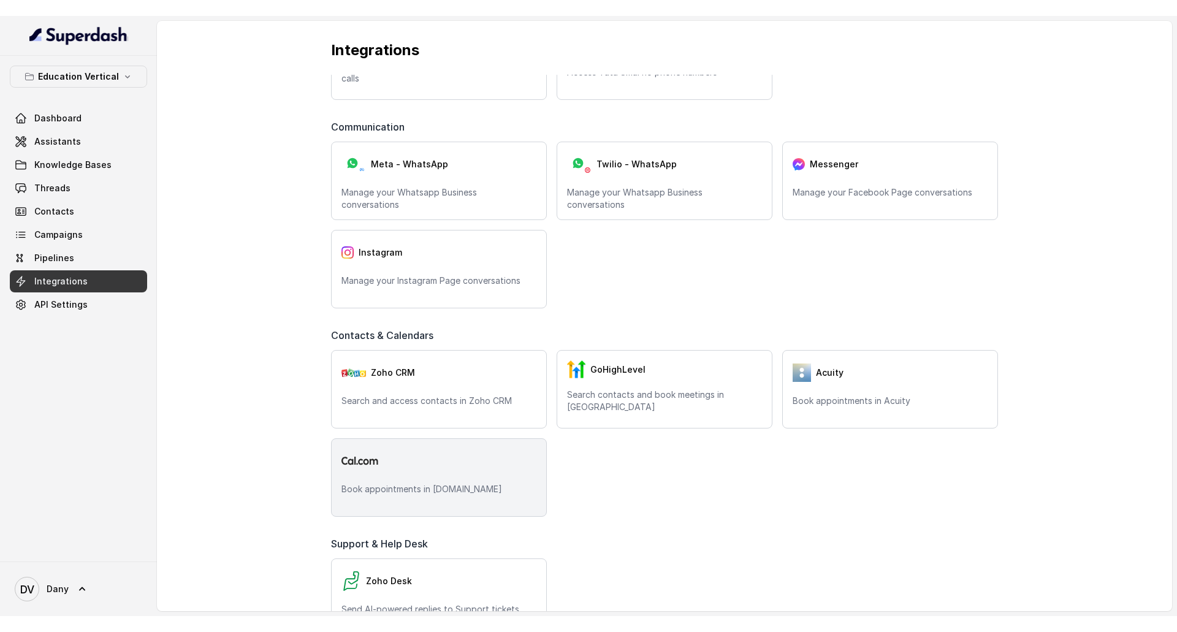
scroll to position [184, 0]
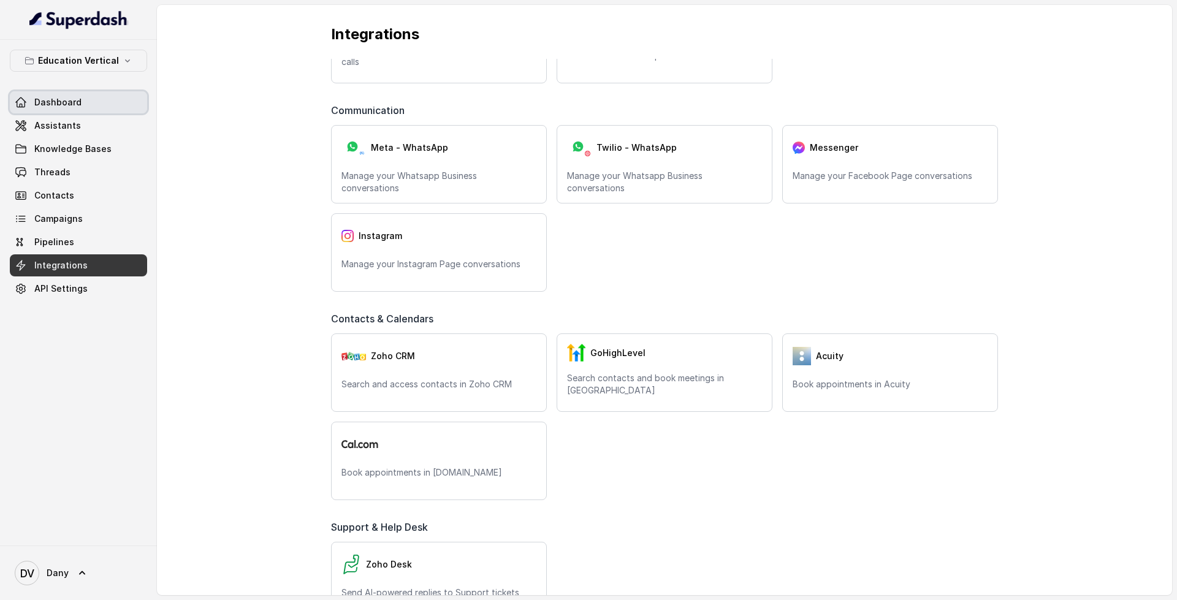
click at [23, 102] on icon at bounding box center [21, 102] width 12 height 12
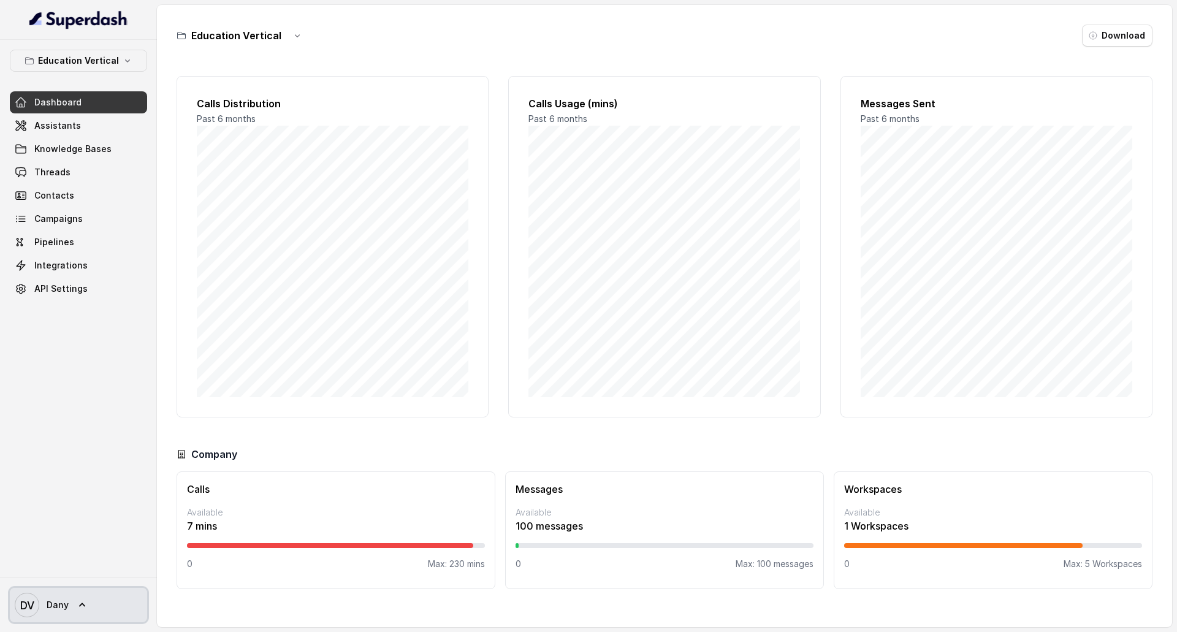
click at [76, 602] on icon at bounding box center [82, 605] width 12 height 12
click at [68, 392] on nav "Education Vertical Dashboard Assistants Knowledge Bases Threads Contacts Campai…" at bounding box center [78, 316] width 157 height 632
click at [64, 591] on link "DV Dany" at bounding box center [78, 605] width 137 height 34
click at [65, 464] on nav "Education Vertical Dashboard Assistants Knowledge Bases Threads Contacts Campai…" at bounding box center [78, 316] width 157 height 632
click at [68, 609] on link "DV Dany" at bounding box center [78, 605] width 137 height 34
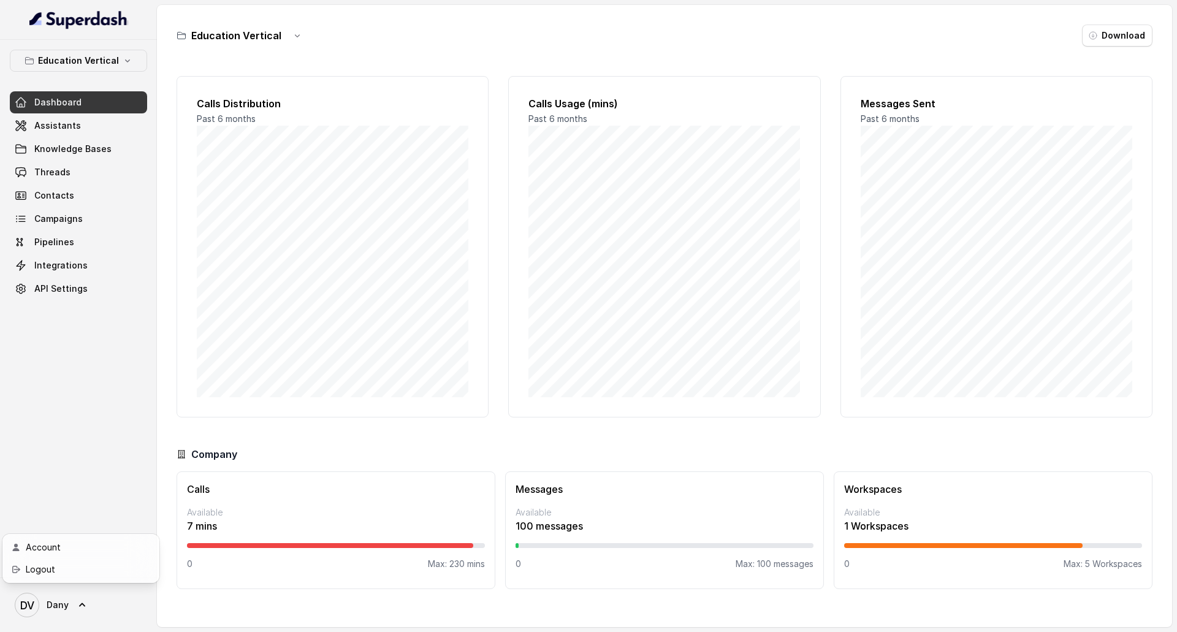
click at [59, 507] on nav "Education Vertical Dashboard Assistants Knowledge Bases Threads Contacts Campai…" at bounding box center [78, 316] width 157 height 632
click at [59, 599] on span "Dany" at bounding box center [58, 605] width 22 height 12
click at [102, 470] on nav "Education Vertical Dashboard Assistants Knowledge Bases Threads Contacts Campai…" at bounding box center [78, 316] width 157 height 632
